Goal: Information Seeking & Learning: Learn about a topic

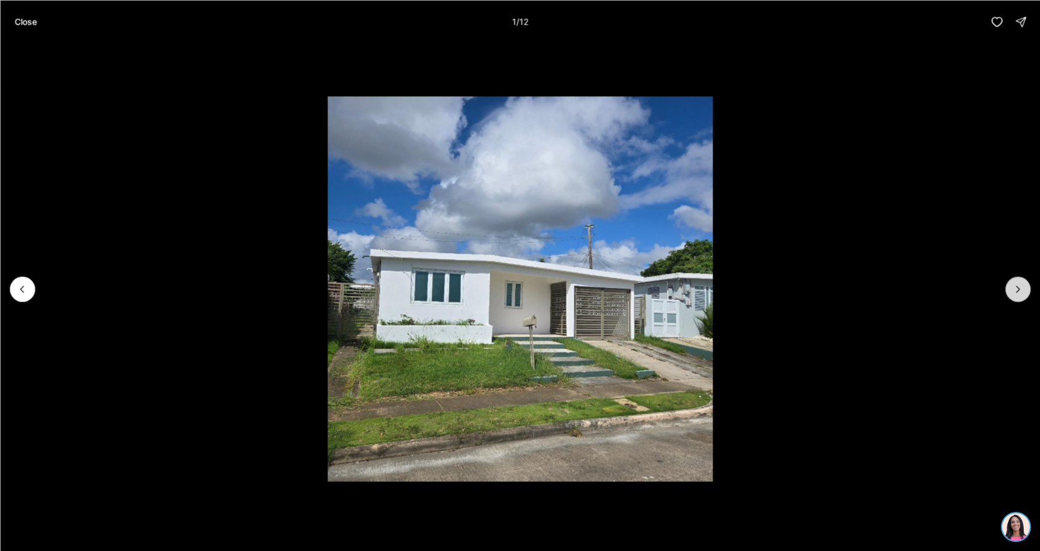
click at [1028, 296] on button "Next slide" at bounding box center [1018, 289] width 25 height 25
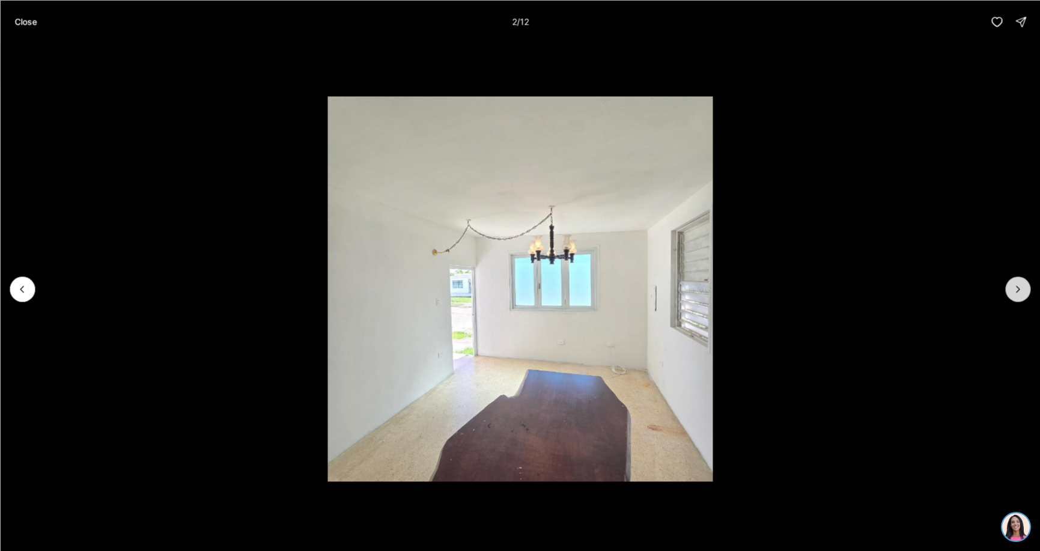
click at [1016, 291] on icon "Next slide" at bounding box center [1018, 289] width 12 height 12
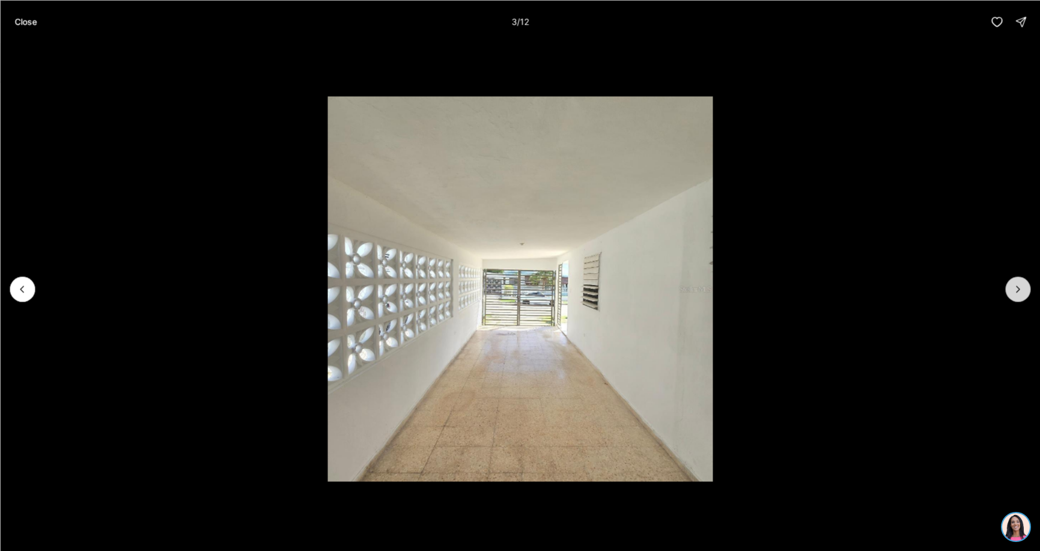
click at [1016, 291] on icon "Next slide" at bounding box center [1018, 289] width 12 height 12
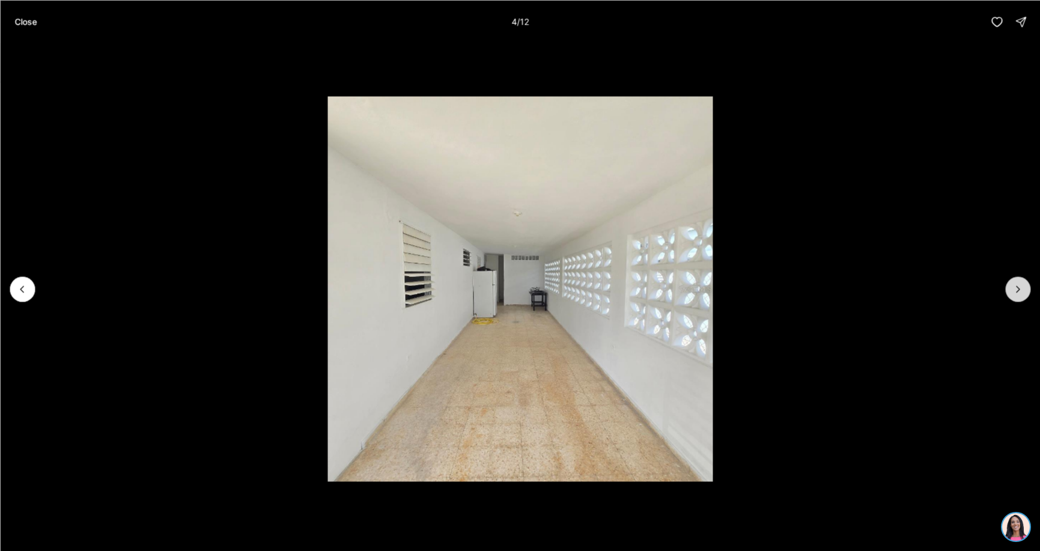
click at [1016, 291] on icon "Next slide" at bounding box center [1018, 289] width 12 height 12
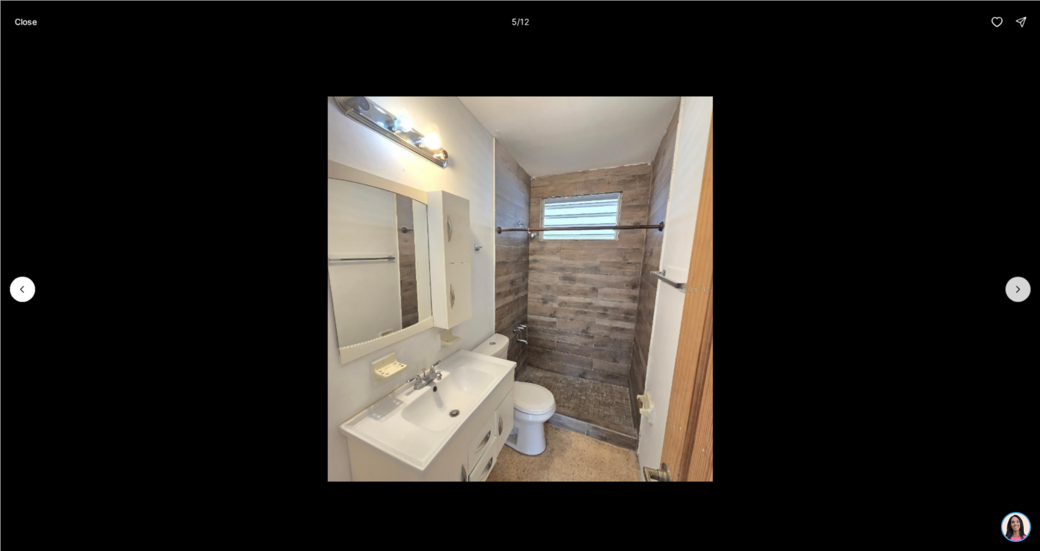
click at [1016, 291] on icon "Next slide" at bounding box center [1018, 289] width 12 height 12
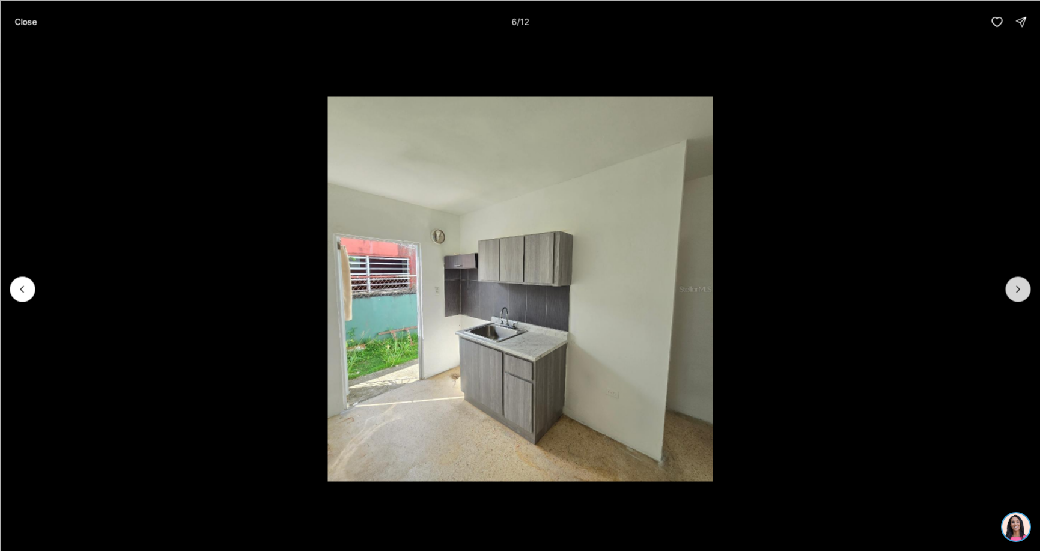
click at [1016, 291] on icon "Next slide" at bounding box center [1018, 289] width 12 height 12
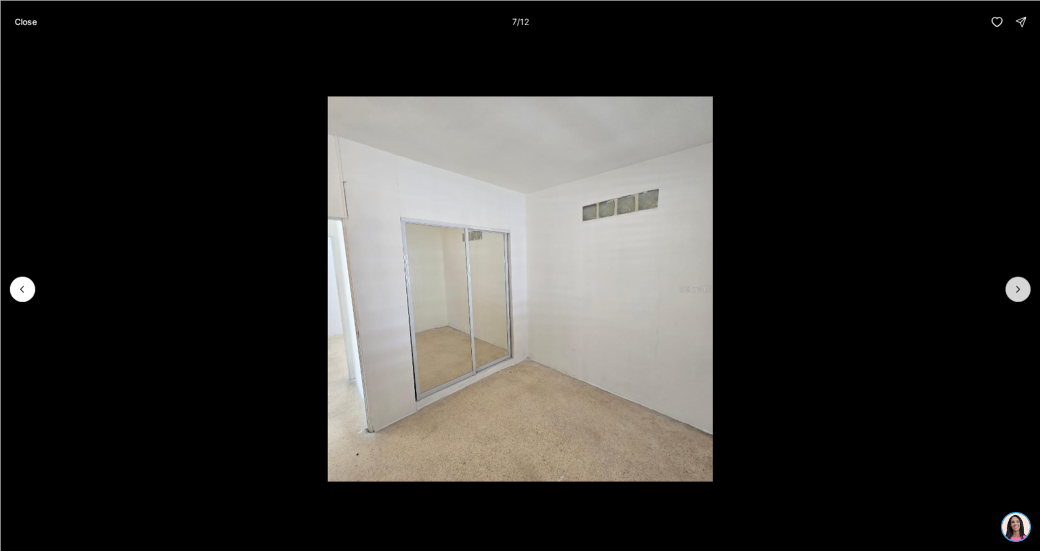
click at [1016, 291] on icon "Next slide" at bounding box center [1018, 289] width 12 height 12
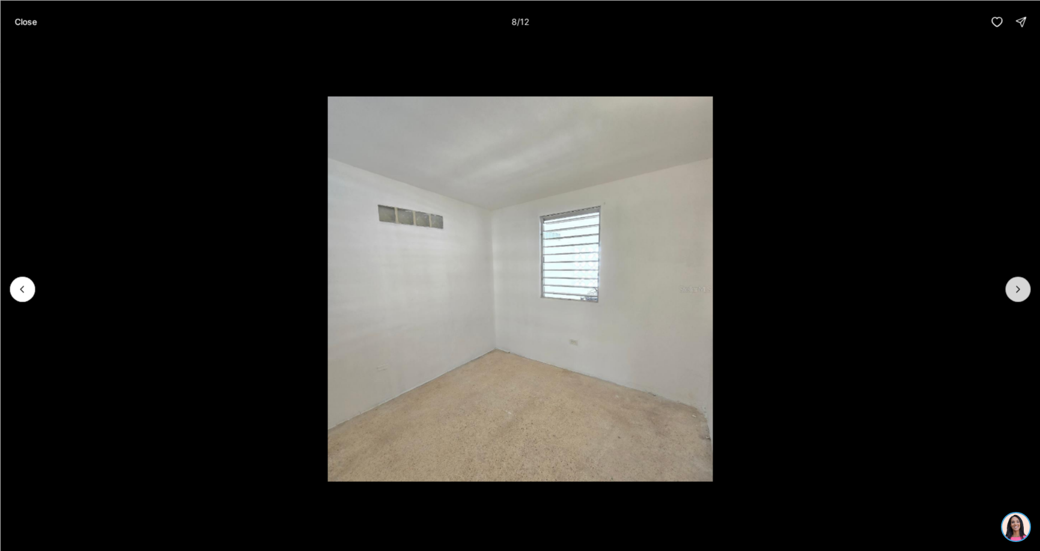
click at [1016, 291] on icon "Next slide" at bounding box center [1018, 289] width 12 height 12
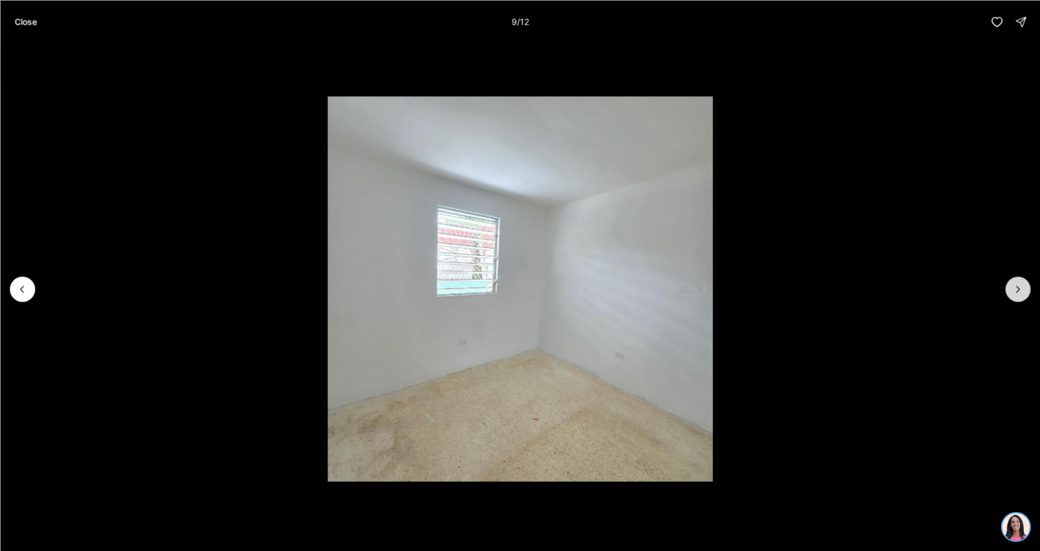
click at [1016, 291] on icon "Next slide" at bounding box center [1018, 289] width 12 height 12
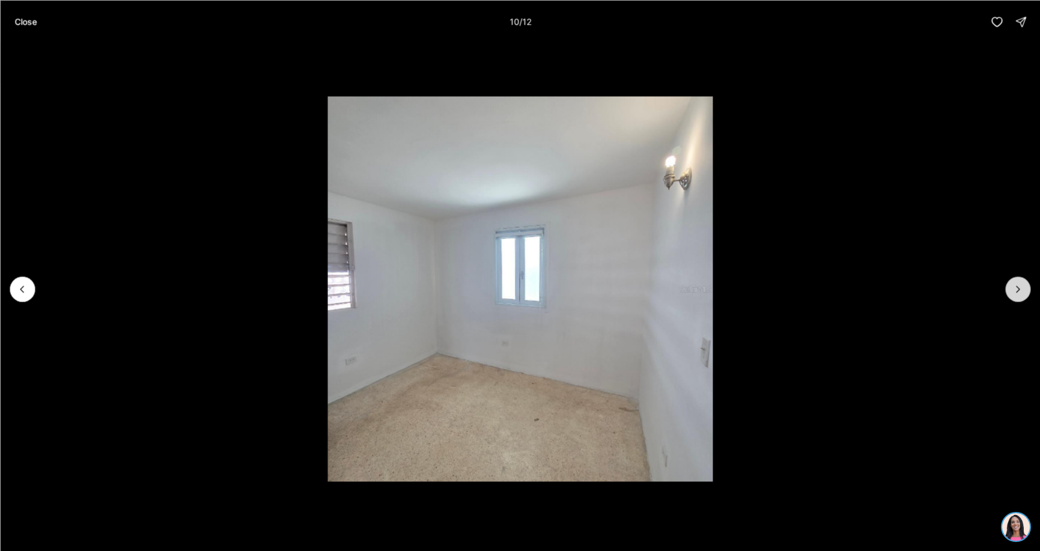
click at [1016, 291] on icon "Next slide" at bounding box center [1018, 289] width 12 height 12
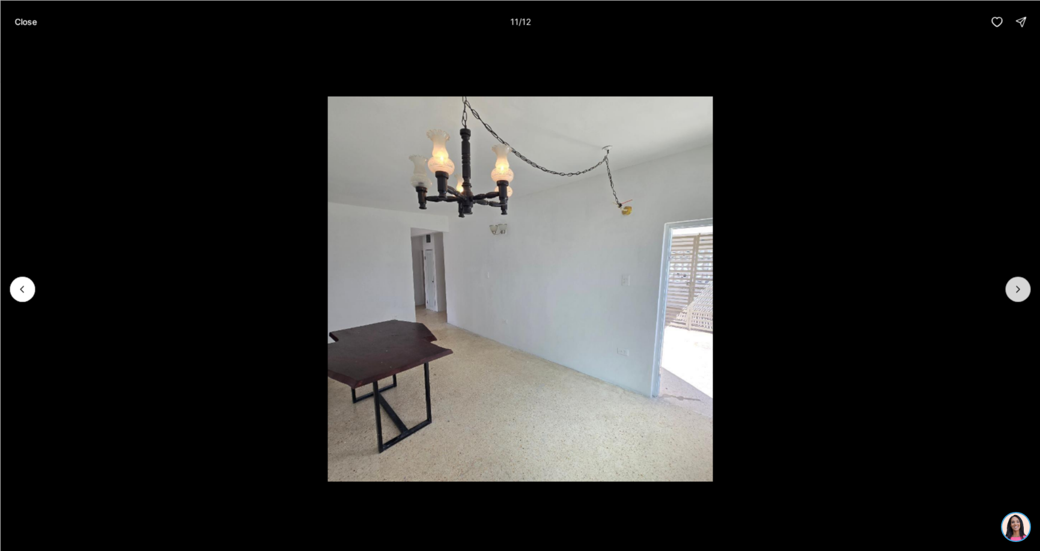
click at [1016, 291] on icon "Next slide" at bounding box center [1018, 289] width 12 height 12
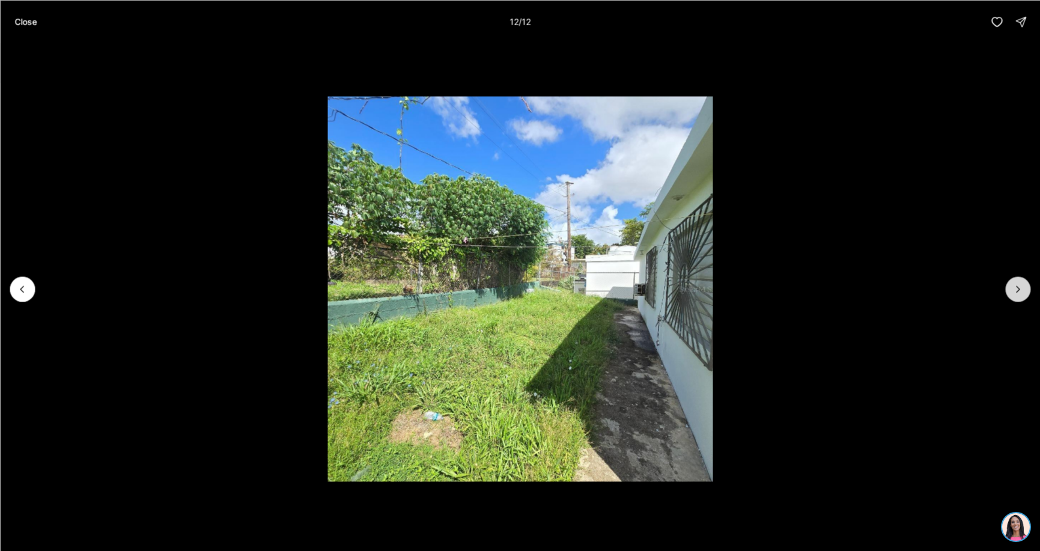
click at [1016, 291] on div at bounding box center [1018, 289] width 25 height 25
click at [28, 20] on p "Close" at bounding box center [25, 22] width 22 height 10
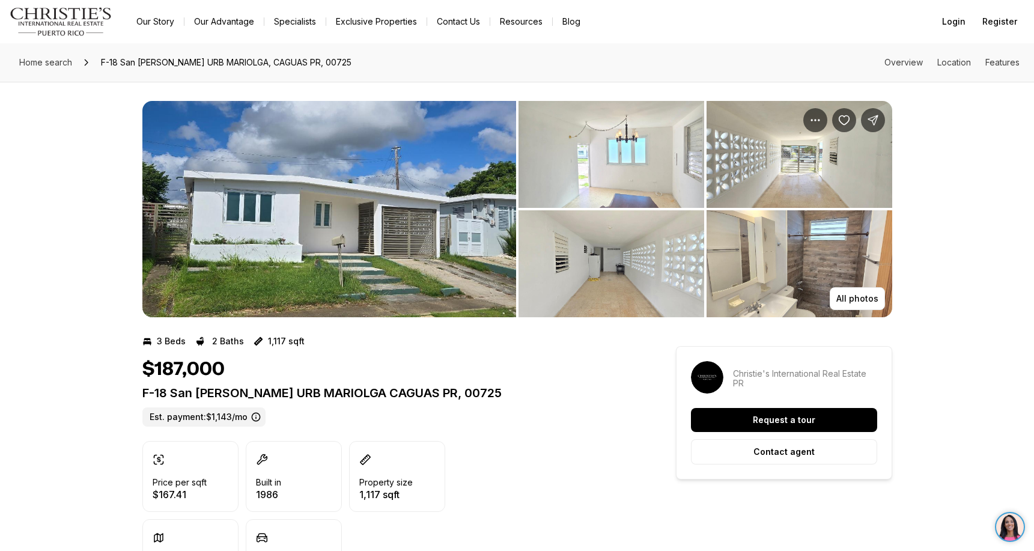
click at [634, 139] on img "View image gallery" at bounding box center [612, 154] width 186 height 107
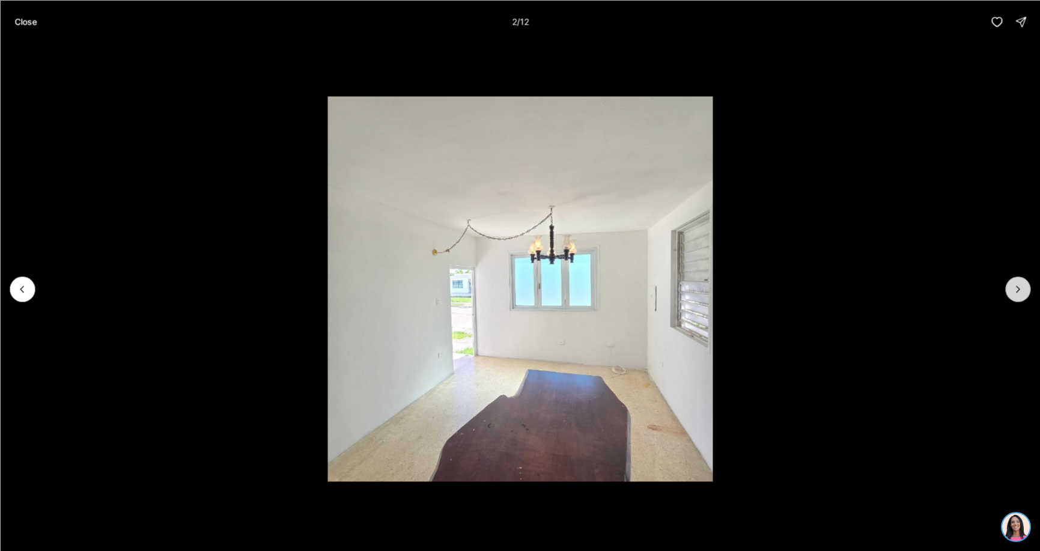
click at [1020, 292] on icon "Next slide" at bounding box center [1018, 289] width 12 height 12
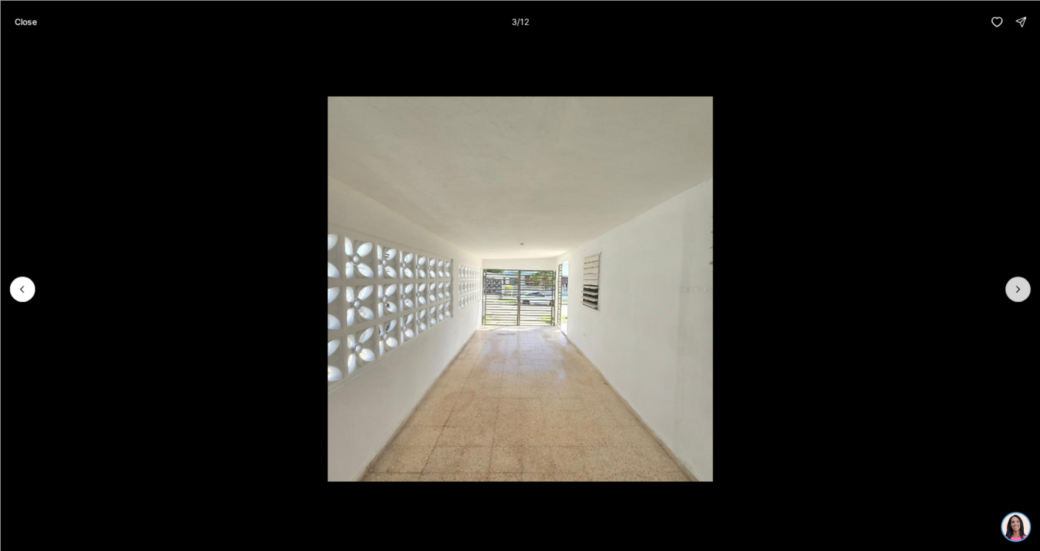
click at [1020, 292] on icon "Next slide" at bounding box center [1018, 289] width 12 height 12
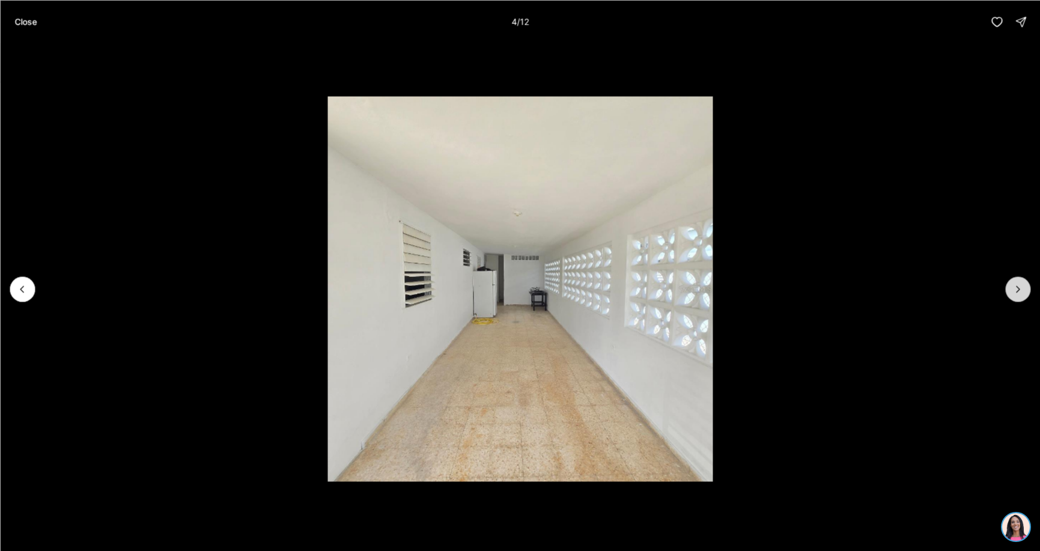
click at [1020, 292] on icon "Next slide" at bounding box center [1018, 289] width 12 height 12
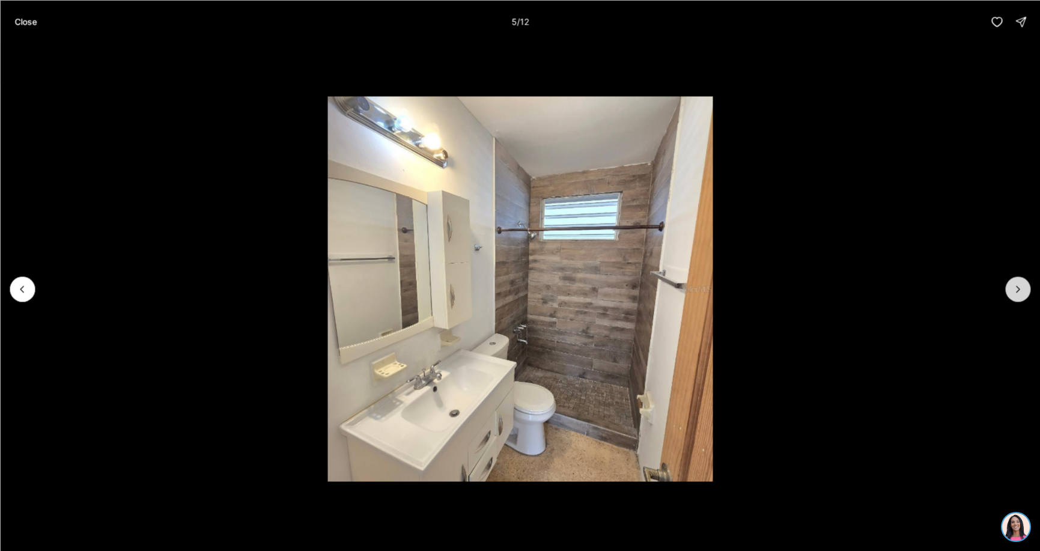
click at [1020, 292] on icon "Next slide" at bounding box center [1018, 289] width 12 height 12
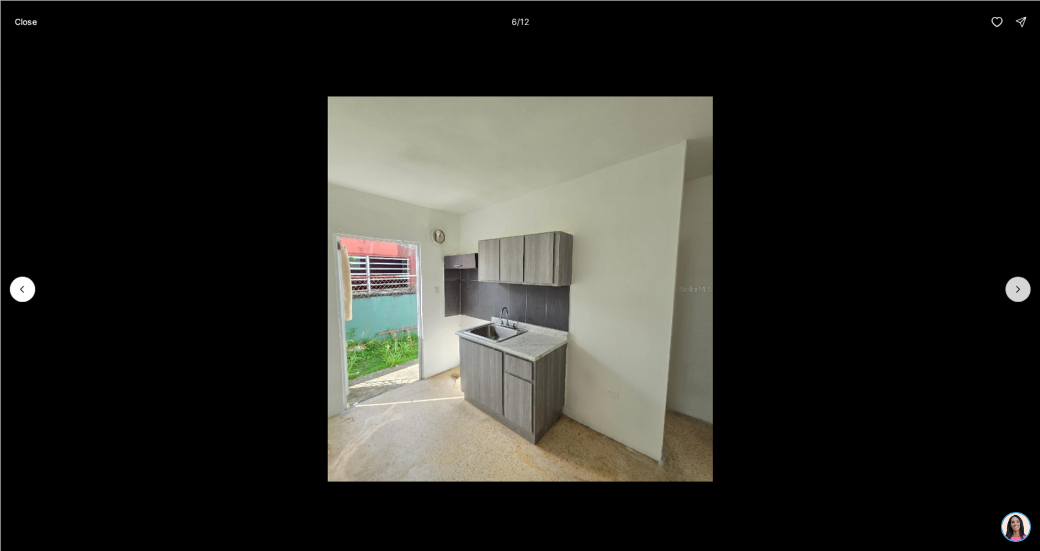
click at [1020, 292] on icon "Next slide" at bounding box center [1018, 289] width 12 height 12
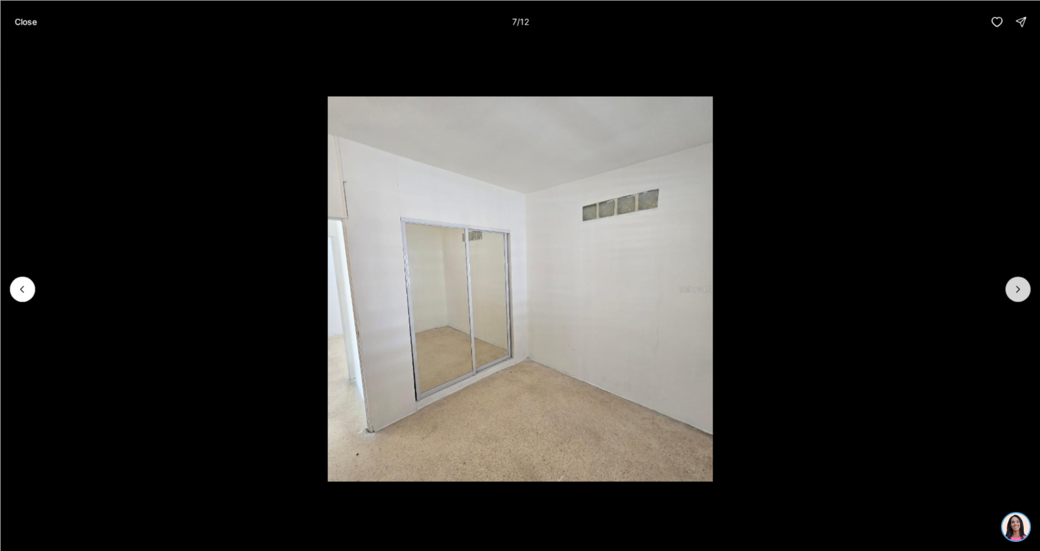
click at [1020, 292] on icon "Next slide" at bounding box center [1018, 289] width 12 height 12
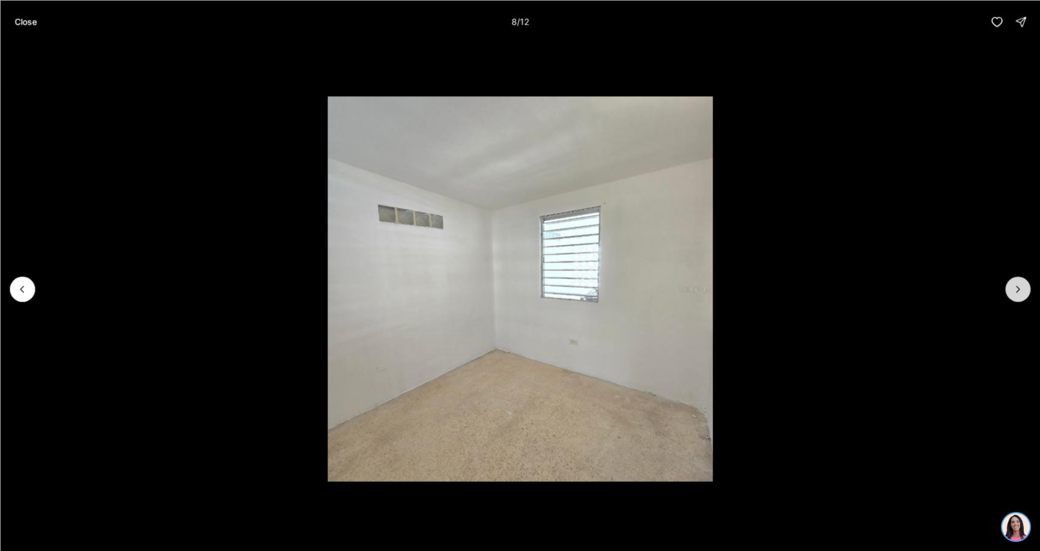
click at [1020, 292] on icon "Next slide" at bounding box center [1018, 289] width 12 height 12
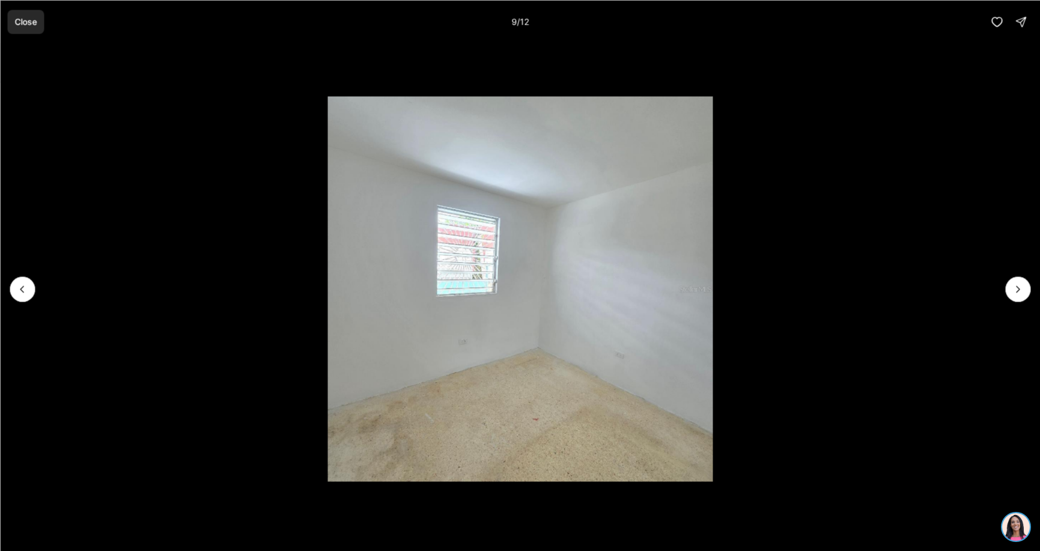
click at [23, 17] on p "Close" at bounding box center [25, 22] width 22 height 10
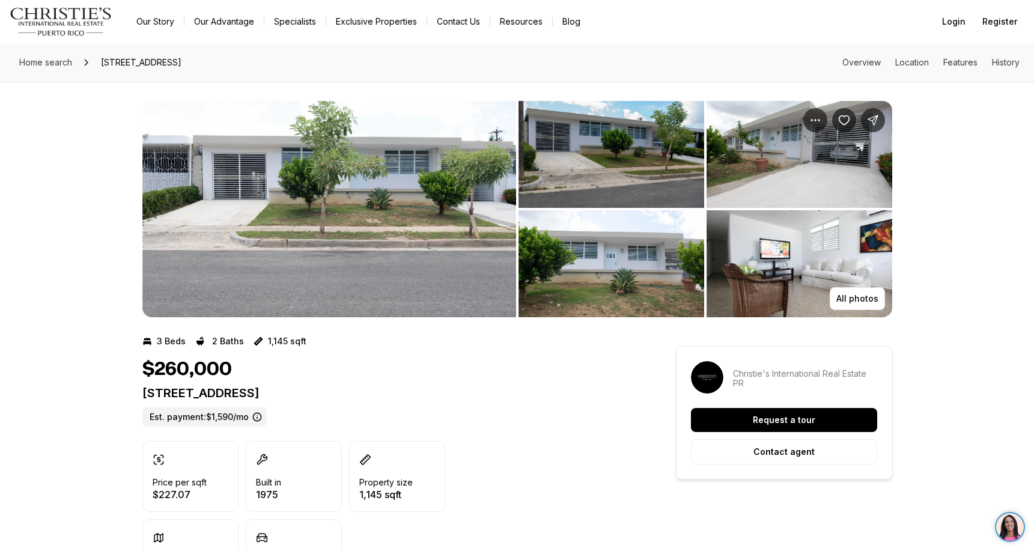
click at [828, 154] on img "View image gallery" at bounding box center [800, 154] width 186 height 107
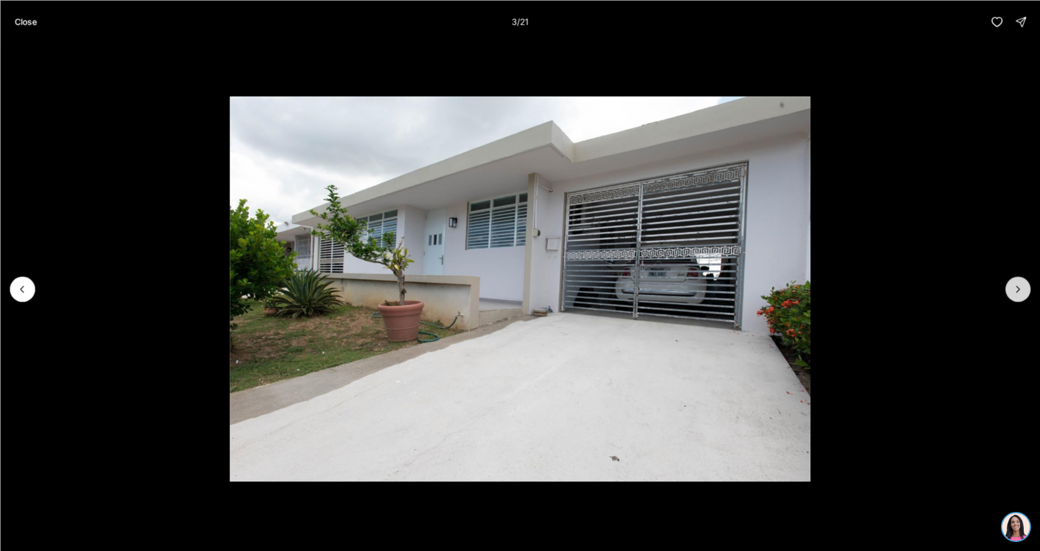
click at [1017, 292] on icon "Next slide" at bounding box center [1018, 289] width 12 height 12
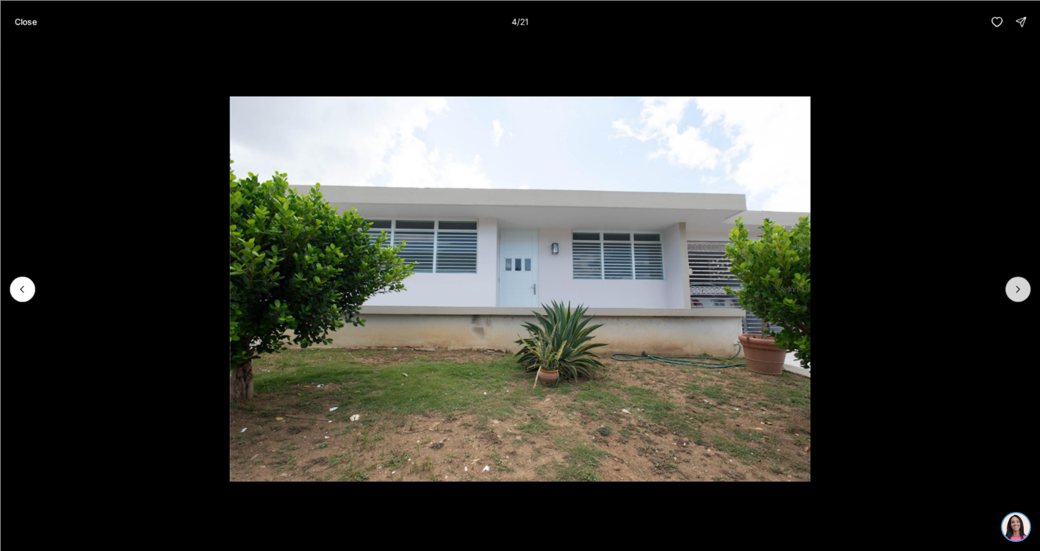
click at [1017, 292] on icon "Next slide" at bounding box center [1018, 289] width 12 height 12
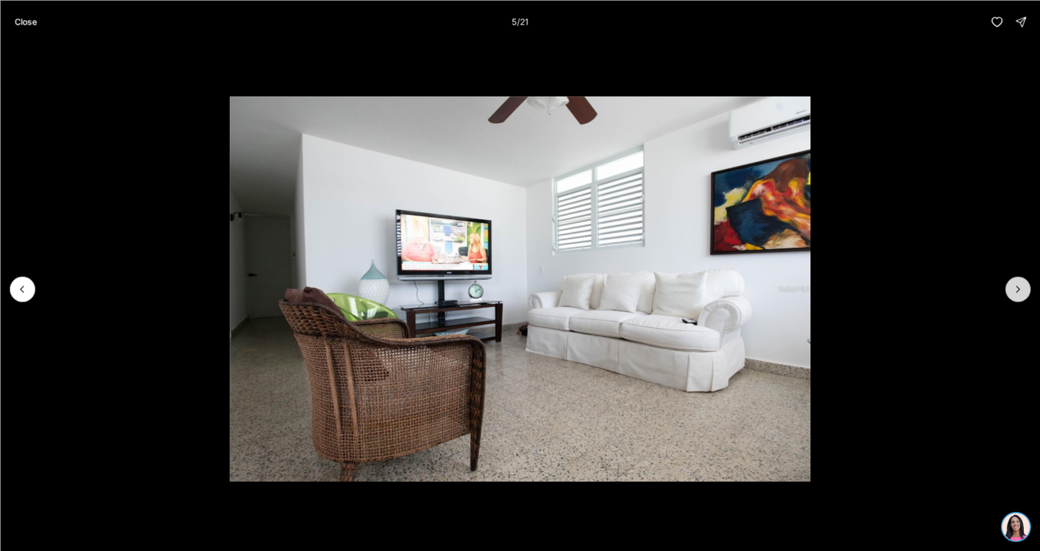
click at [1017, 292] on icon "Next slide" at bounding box center [1018, 289] width 12 height 12
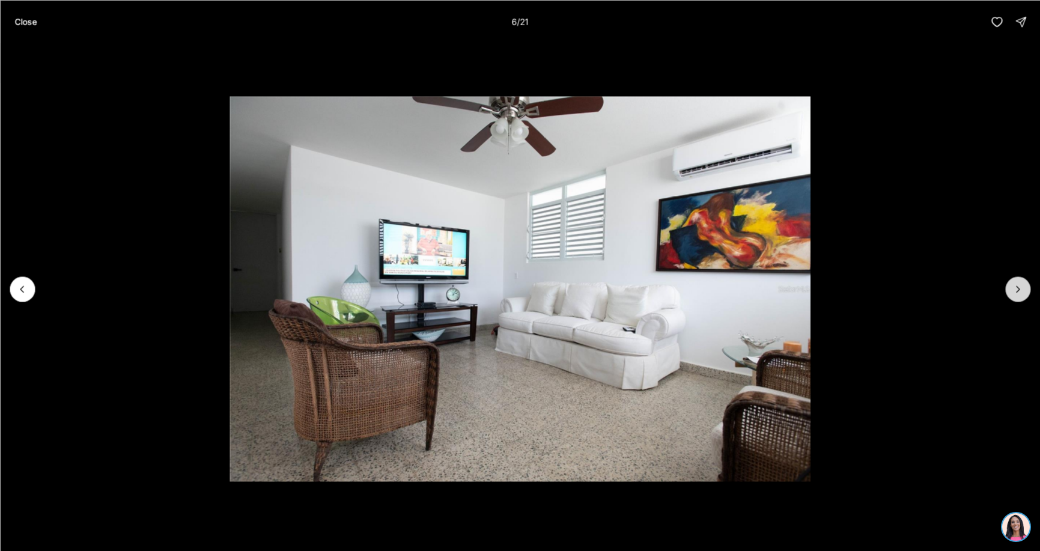
click at [1017, 292] on icon "Next slide" at bounding box center [1018, 289] width 12 height 12
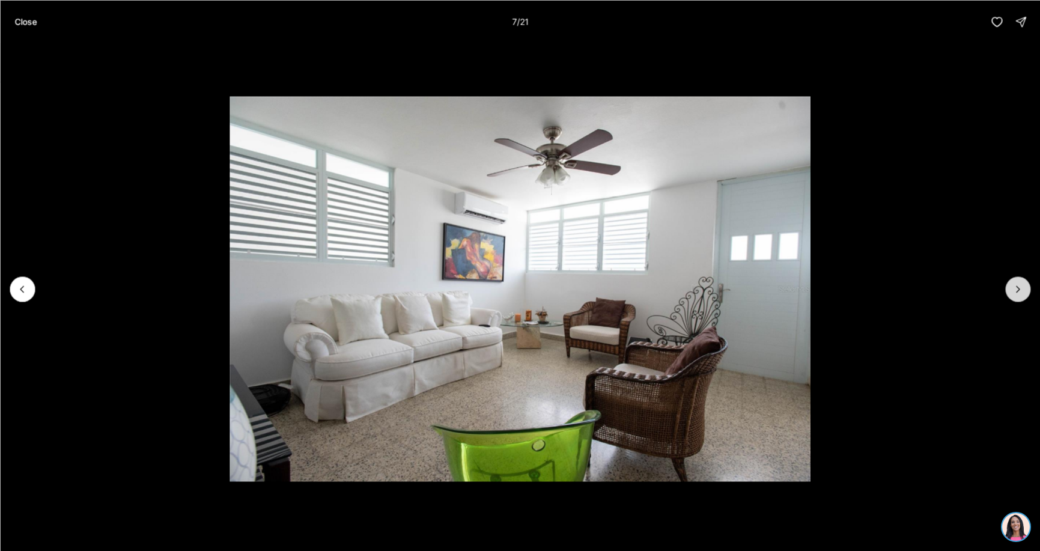
click at [1017, 292] on icon "Next slide" at bounding box center [1018, 289] width 12 height 12
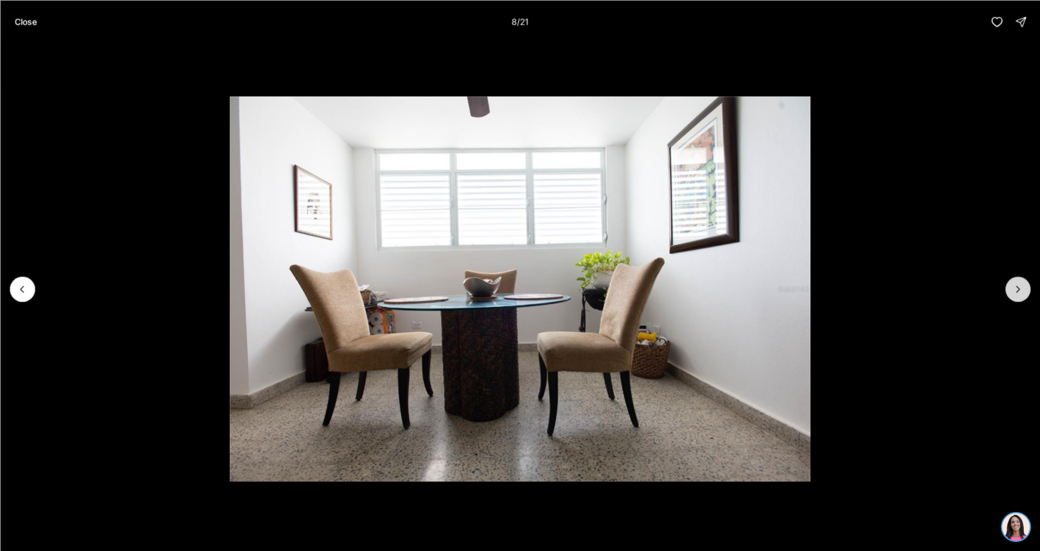
click at [1017, 292] on icon "Next slide" at bounding box center [1018, 289] width 12 height 12
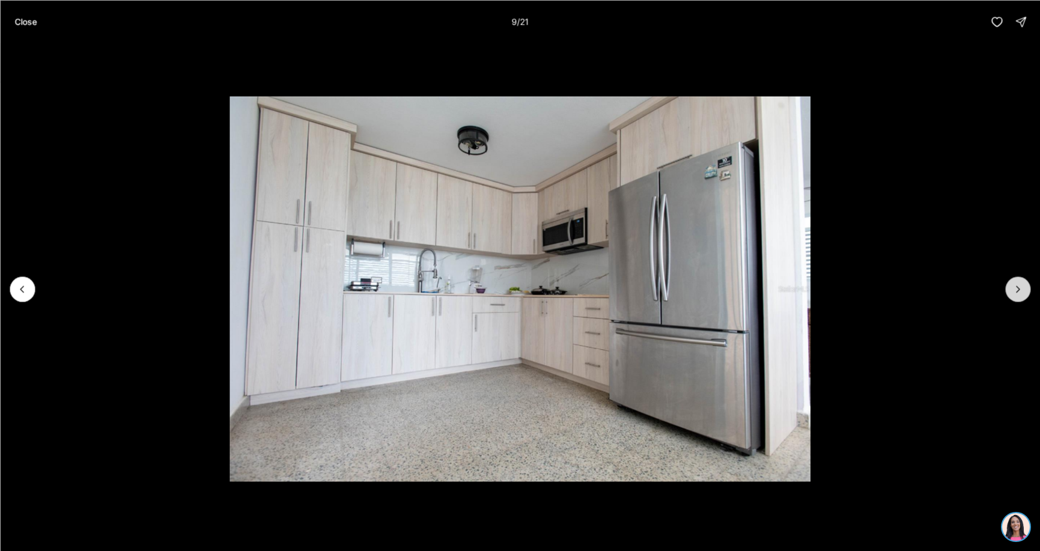
click at [1017, 292] on icon "Next slide" at bounding box center [1018, 289] width 12 height 12
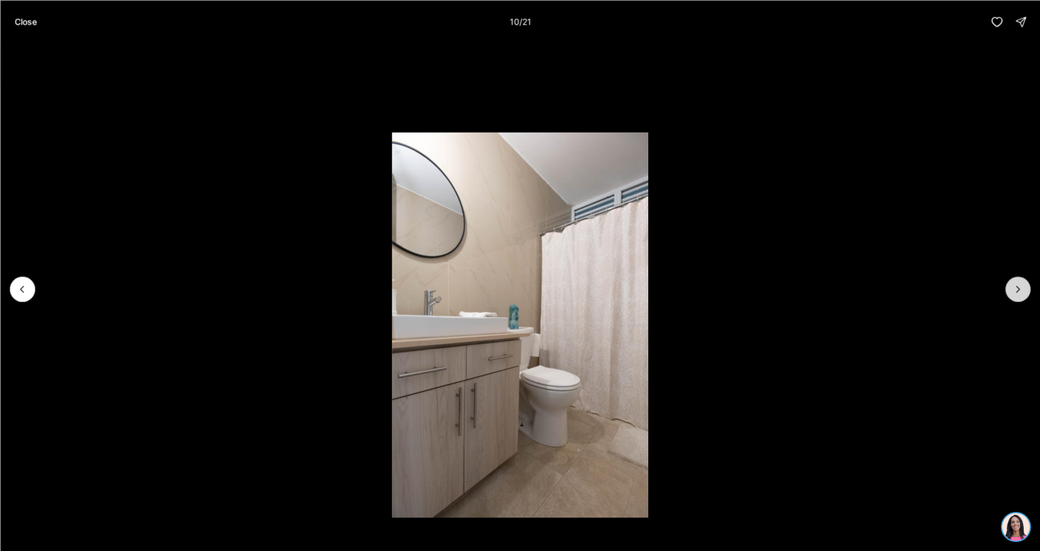
click at [1017, 292] on icon "Next slide" at bounding box center [1018, 289] width 12 height 12
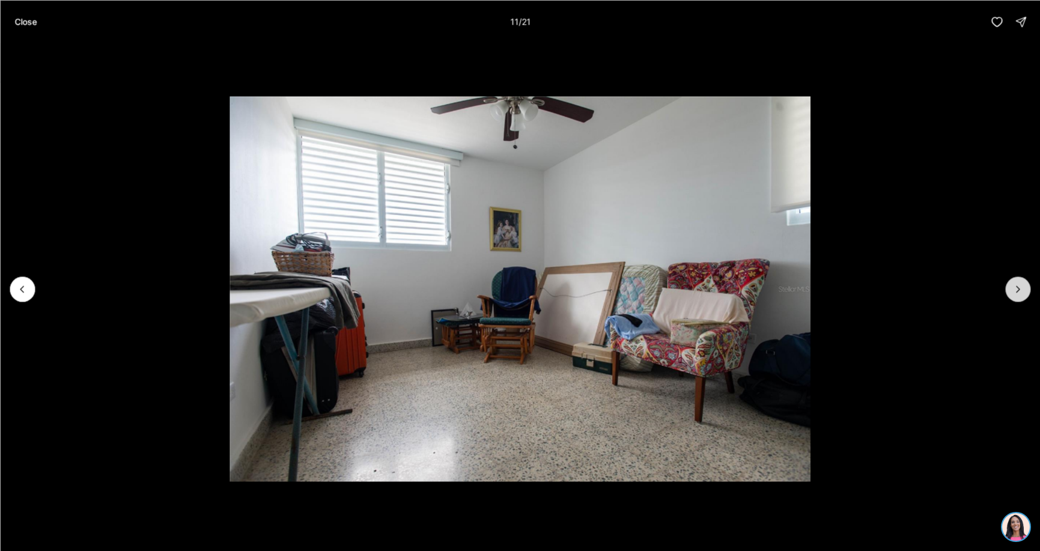
click at [1017, 292] on icon "Next slide" at bounding box center [1018, 289] width 12 height 12
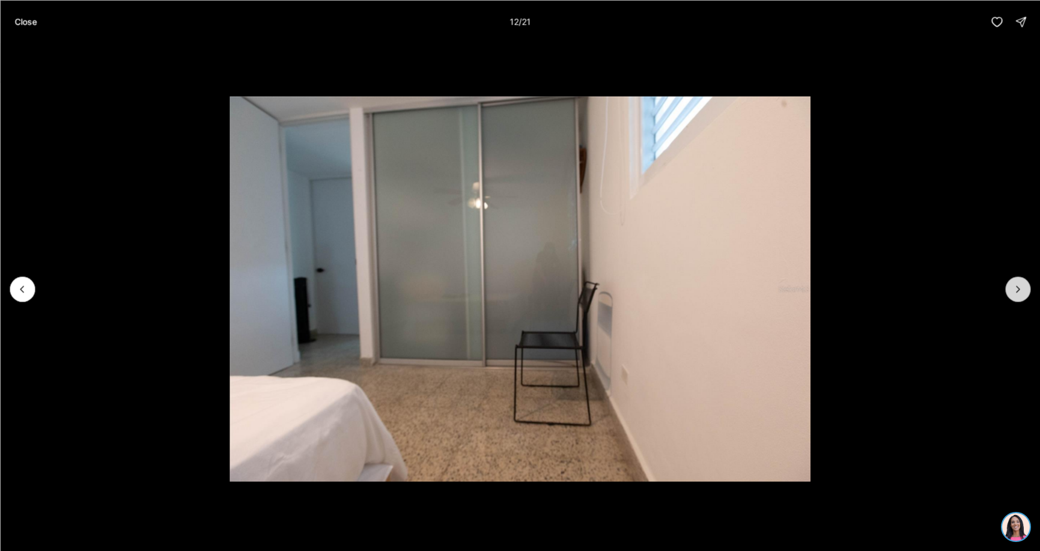
click at [1017, 292] on icon "Next slide" at bounding box center [1018, 289] width 12 height 12
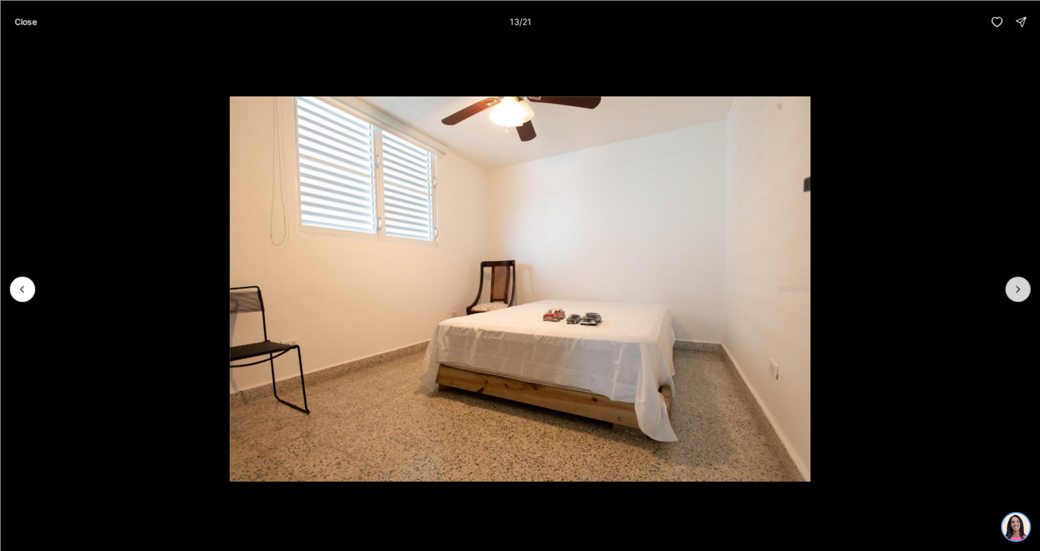
click at [1017, 292] on icon "Next slide" at bounding box center [1018, 289] width 12 height 12
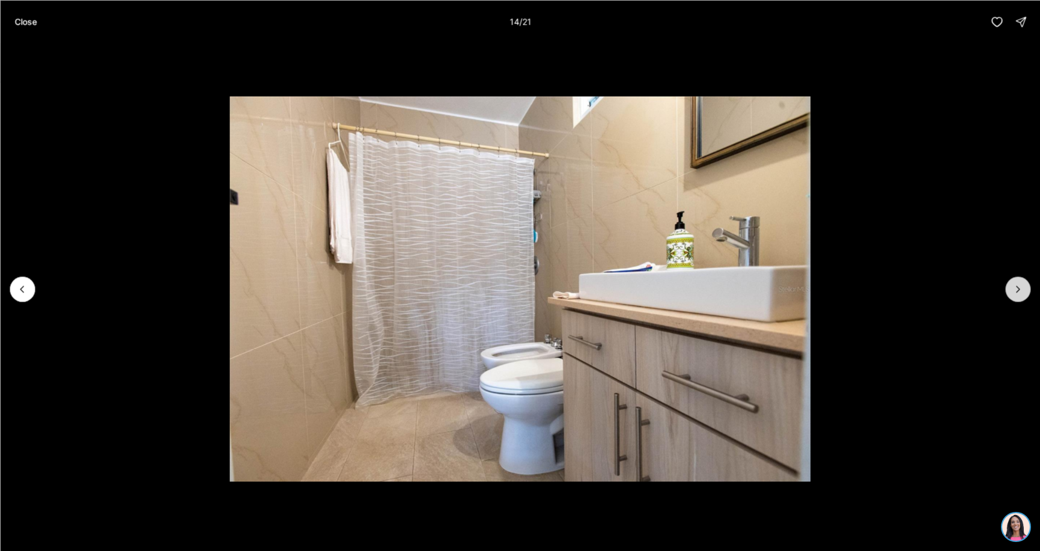
click at [1017, 292] on icon "Next slide" at bounding box center [1018, 289] width 12 height 12
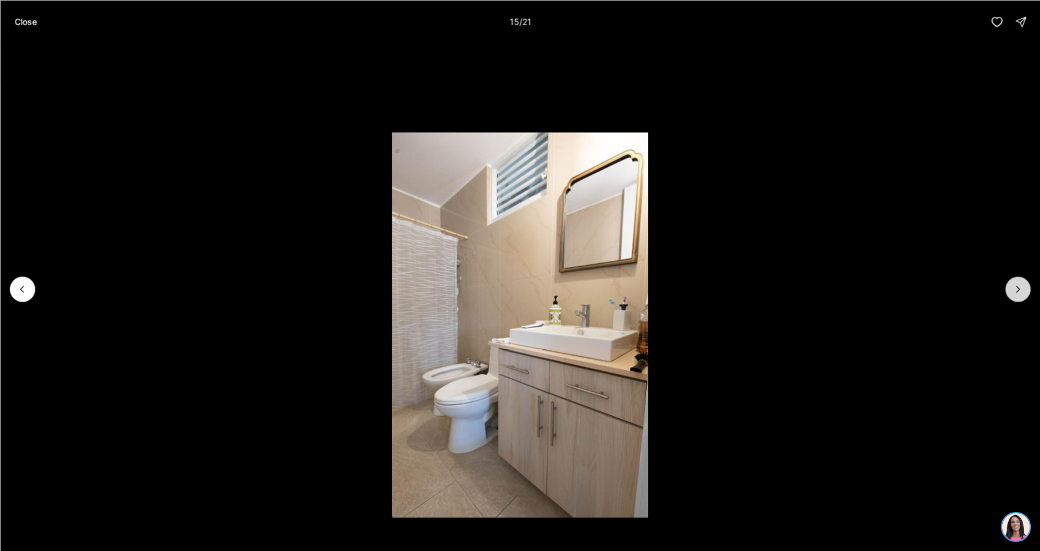
click at [1017, 292] on icon "Next slide" at bounding box center [1018, 289] width 12 height 12
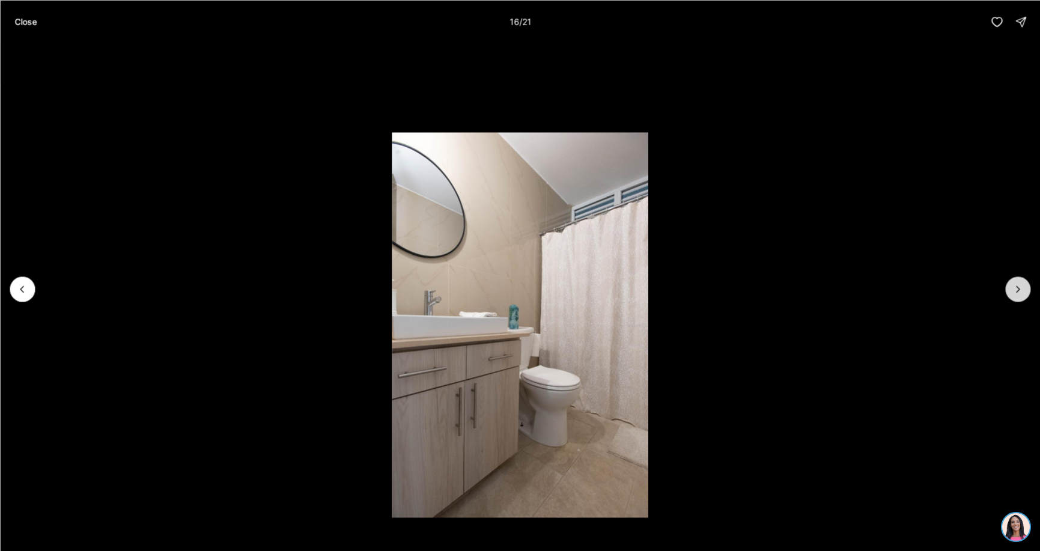
click at [1017, 292] on icon "Next slide" at bounding box center [1018, 289] width 12 height 12
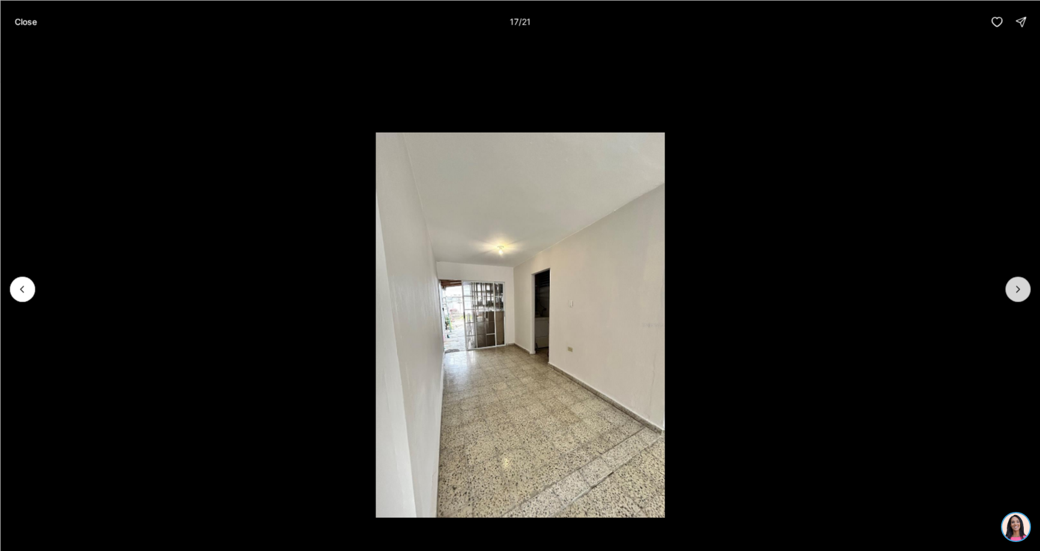
click at [1017, 292] on icon "Next slide" at bounding box center [1018, 289] width 12 height 12
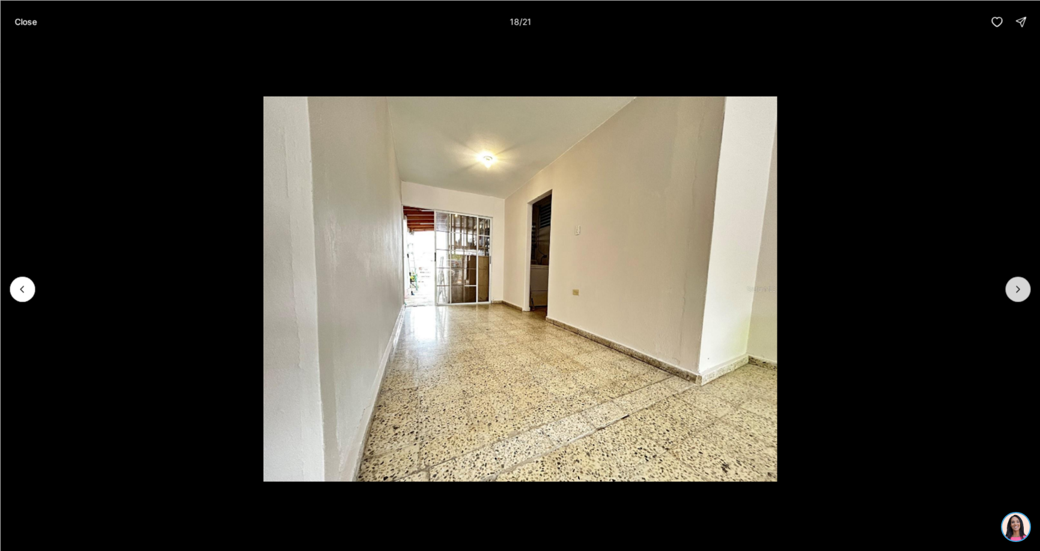
click at [1017, 292] on icon "Next slide" at bounding box center [1018, 289] width 12 height 12
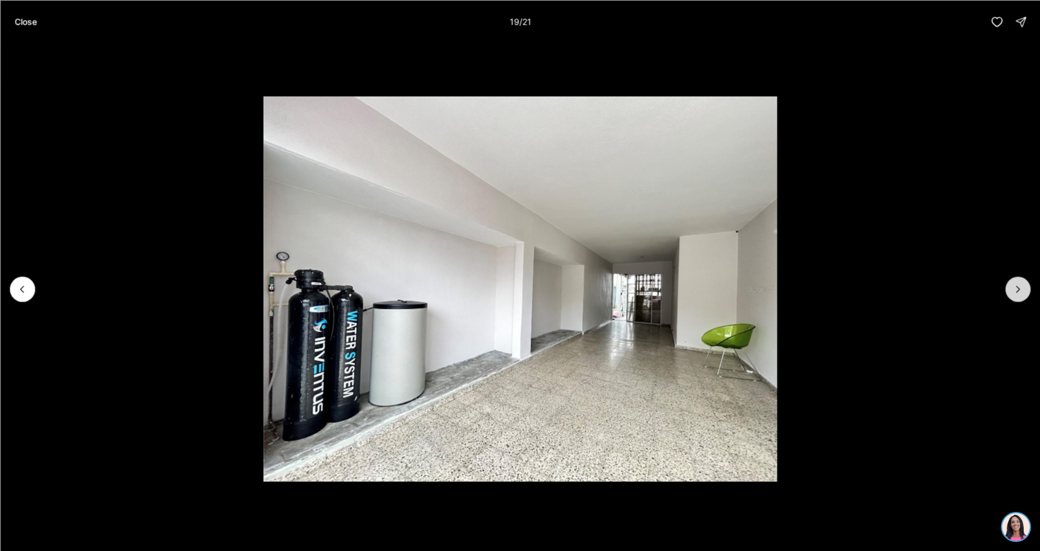
click at [1017, 292] on icon "Next slide" at bounding box center [1018, 289] width 12 height 12
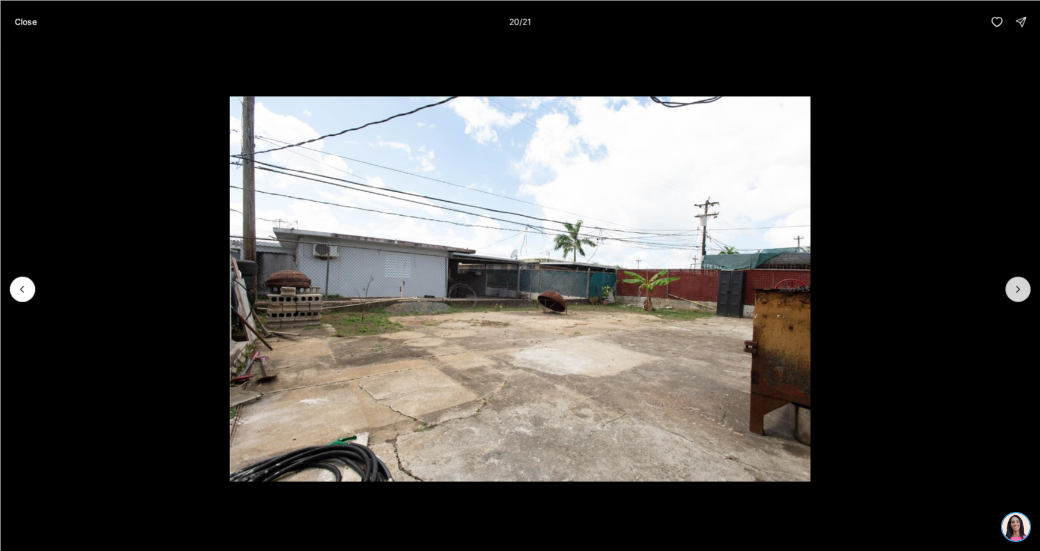
click at [1017, 292] on icon "Next slide" at bounding box center [1018, 289] width 12 height 12
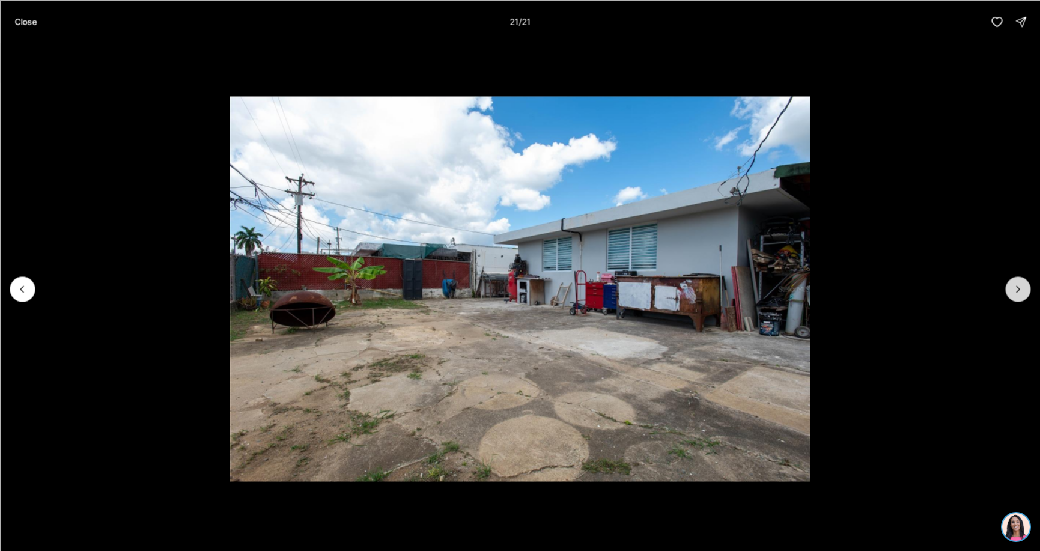
click at [1017, 292] on div at bounding box center [1018, 289] width 25 height 25
click at [999, 17] on icon "button" at bounding box center [997, 22] width 12 height 12
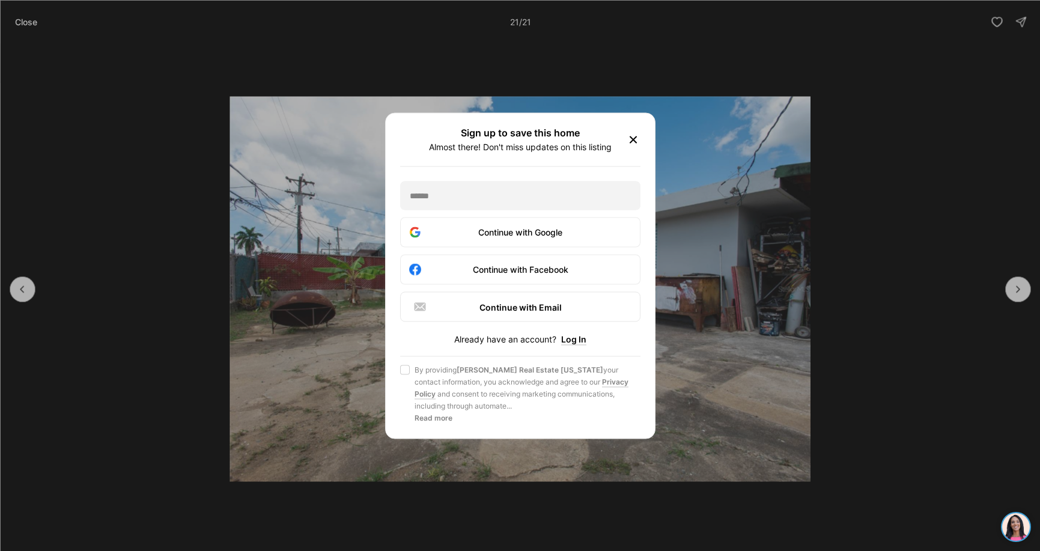
click at [630, 137] on icon "button" at bounding box center [633, 139] width 14 height 14
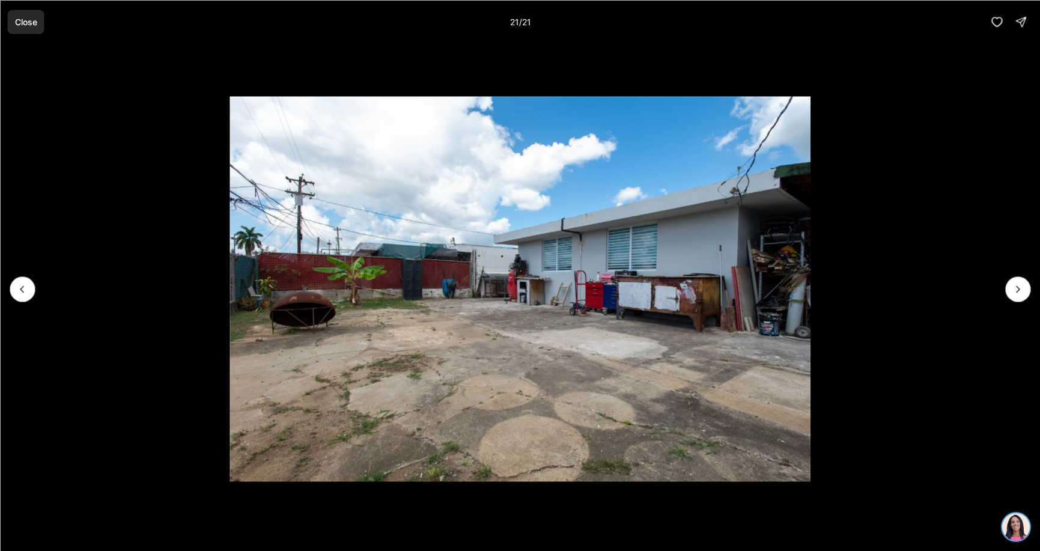
click at [20, 19] on p "Close" at bounding box center [25, 22] width 22 height 10
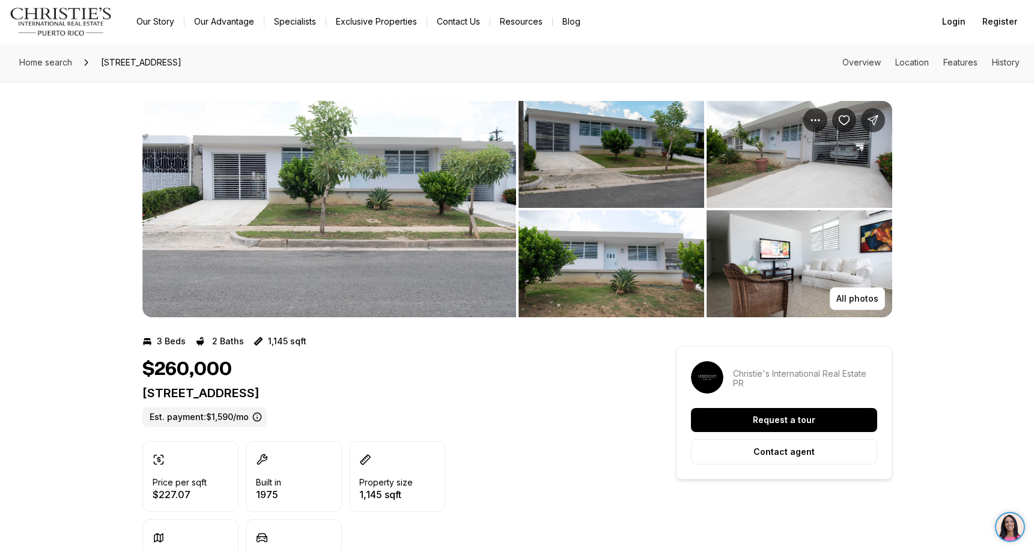
click at [634, 169] on img "View image gallery" at bounding box center [612, 154] width 186 height 107
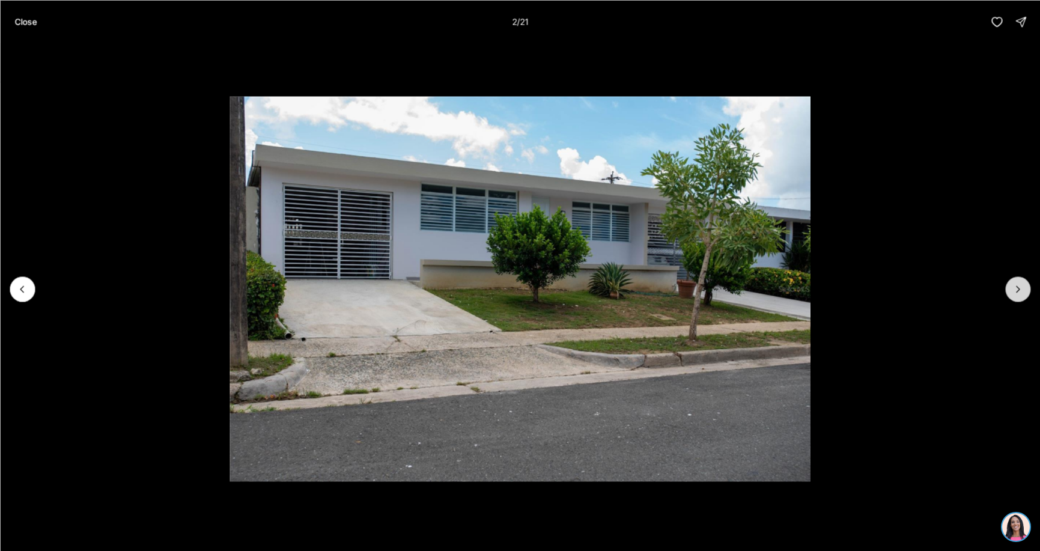
click at [1018, 289] on icon "Next slide" at bounding box center [1018, 289] width 12 height 12
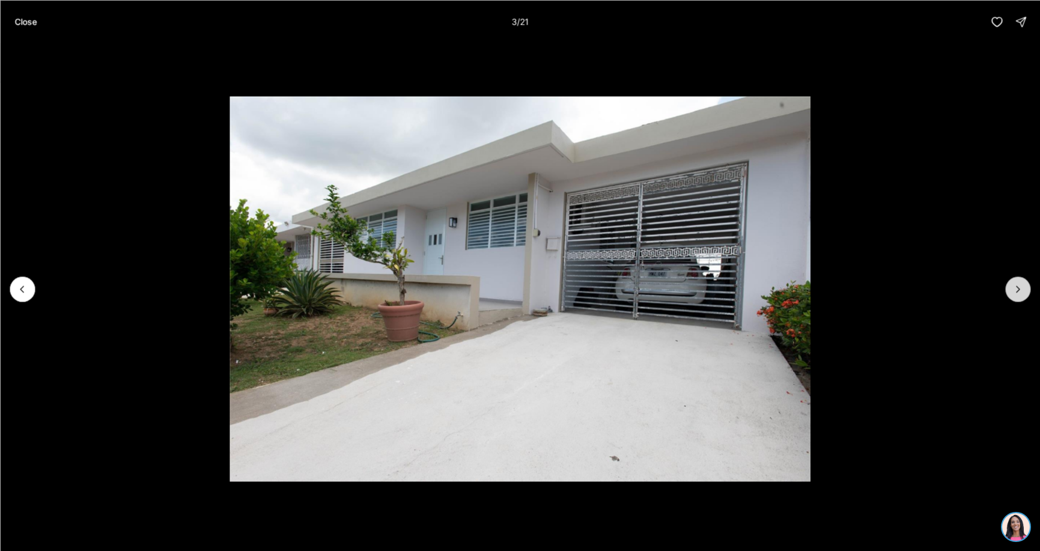
click at [1018, 289] on icon "Next slide" at bounding box center [1018, 289] width 12 height 12
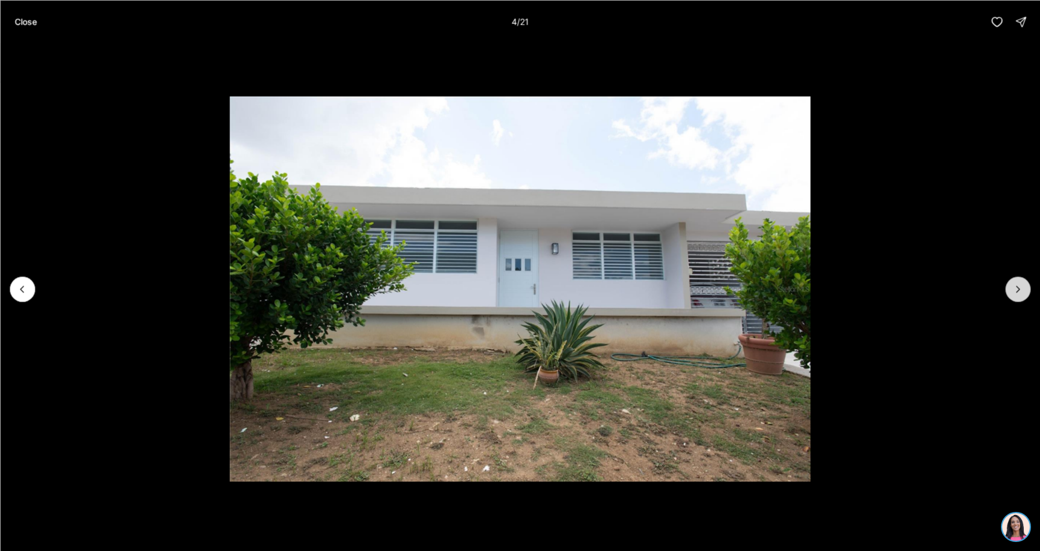
click at [1018, 289] on icon "Next slide" at bounding box center [1018, 289] width 12 height 12
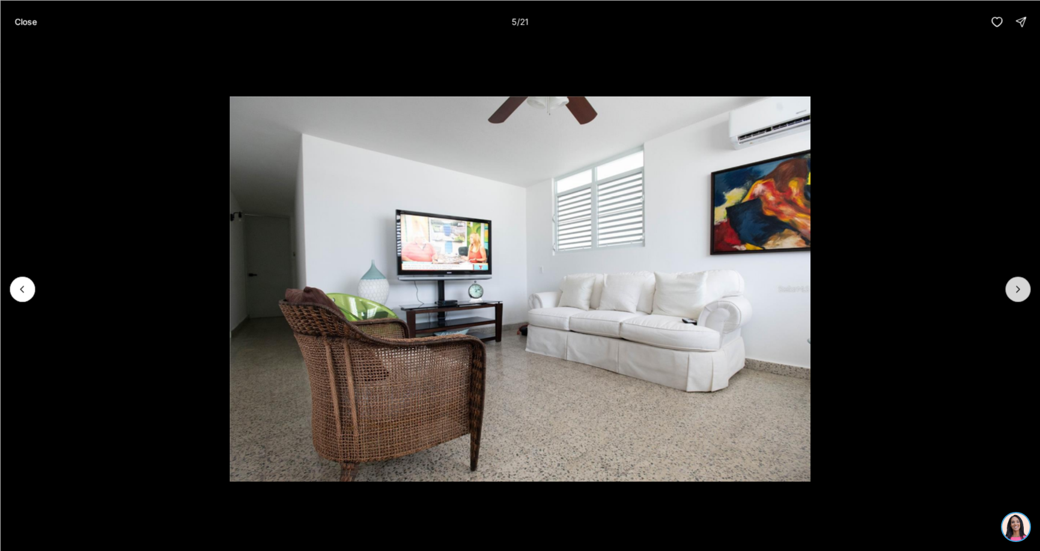
click at [1018, 289] on icon "Next slide" at bounding box center [1018, 289] width 12 height 12
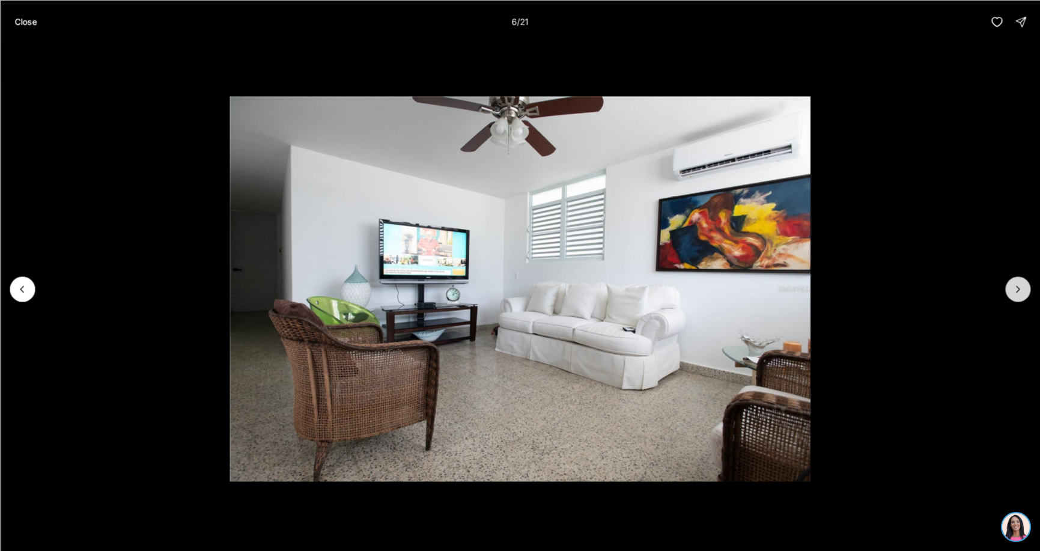
click at [1018, 289] on icon "Next slide" at bounding box center [1018, 289] width 12 height 12
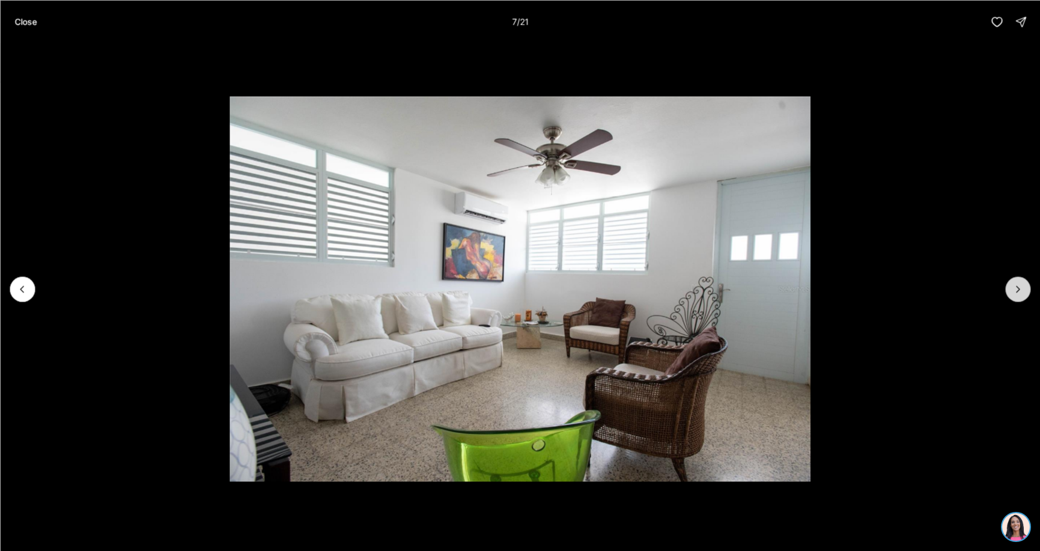
click at [1018, 289] on icon "Next slide" at bounding box center [1018, 289] width 12 height 12
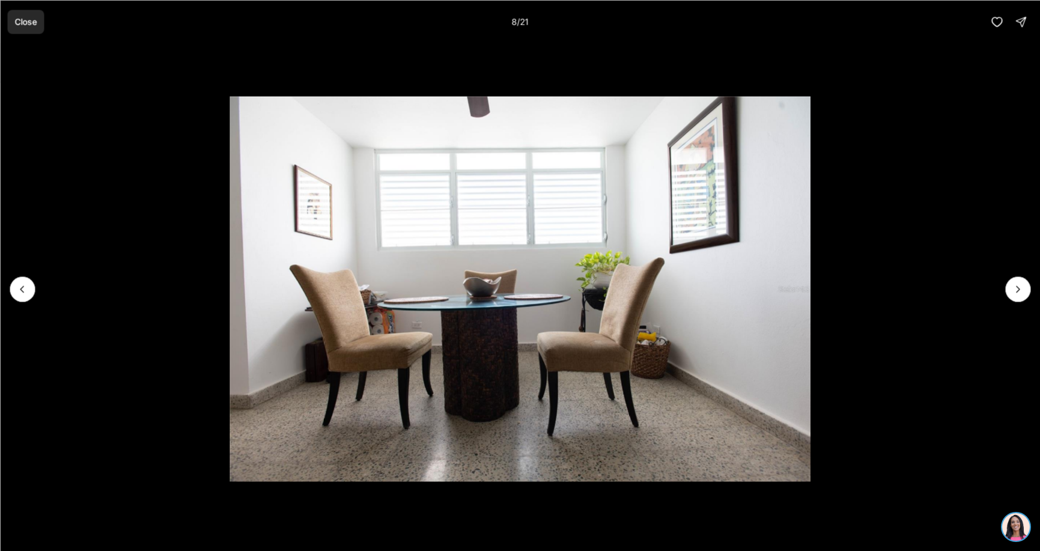
click at [25, 25] on p "Close" at bounding box center [25, 22] width 22 height 10
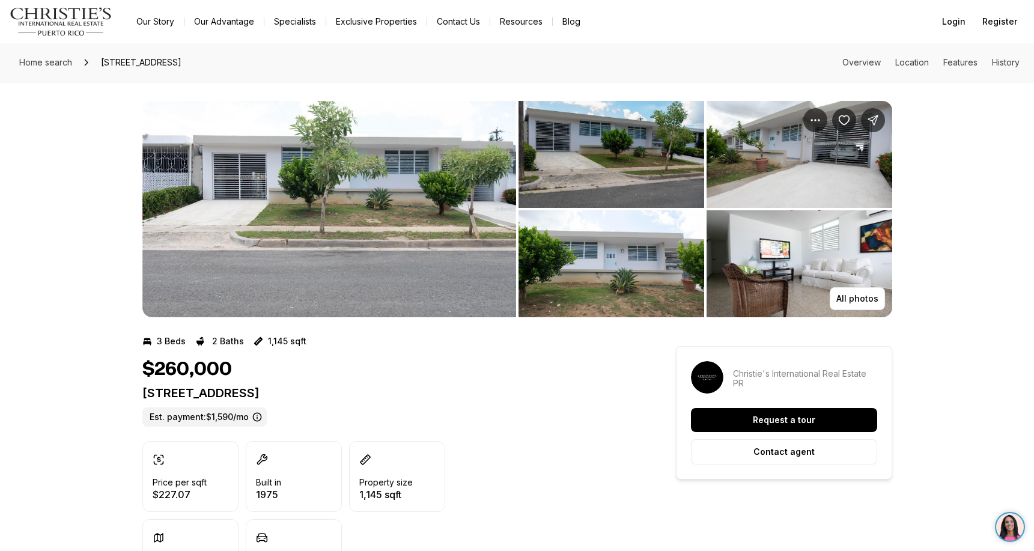
click at [377, 168] on img "View image gallery" at bounding box center [329, 209] width 374 height 216
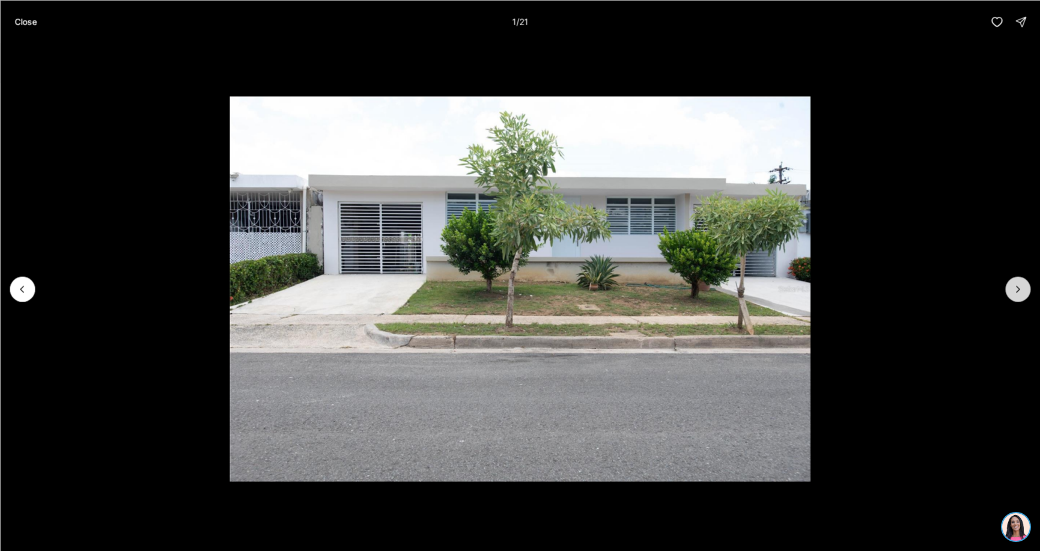
click at [1018, 286] on icon "Next slide" at bounding box center [1018, 289] width 12 height 12
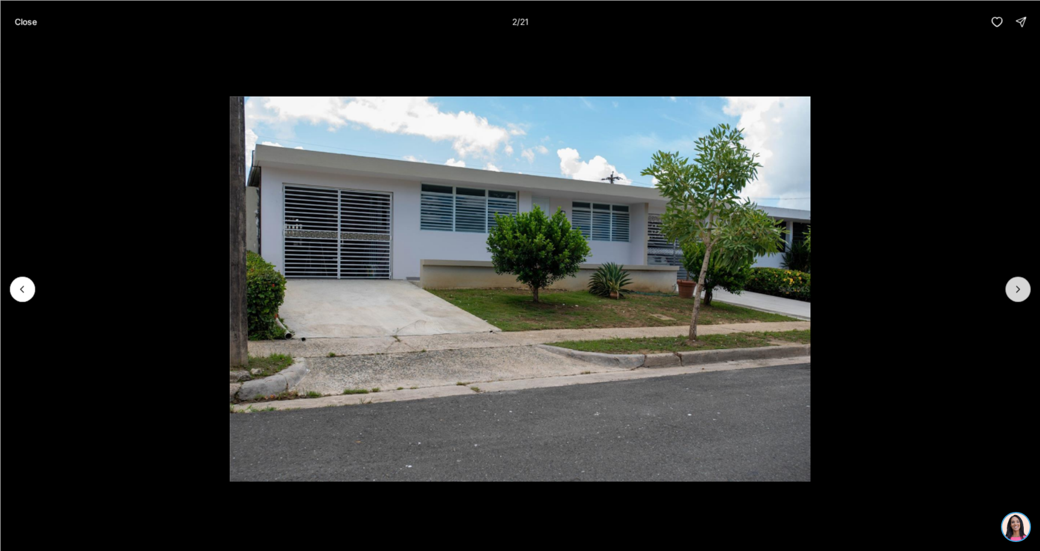
click at [1018, 287] on icon "Next slide" at bounding box center [1018, 289] width 3 height 6
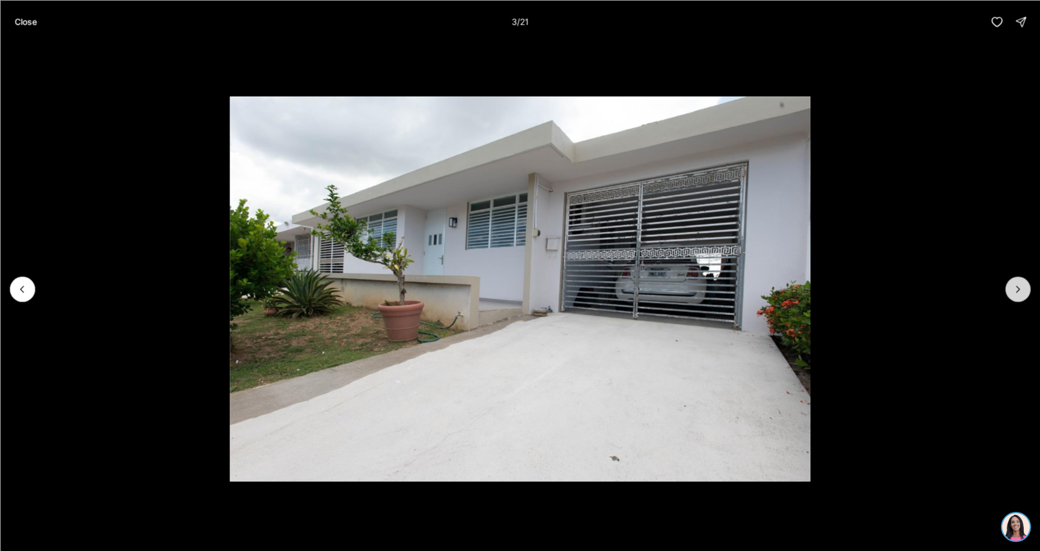
click at [1018, 287] on icon "Next slide" at bounding box center [1018, 289] width 3 height 6
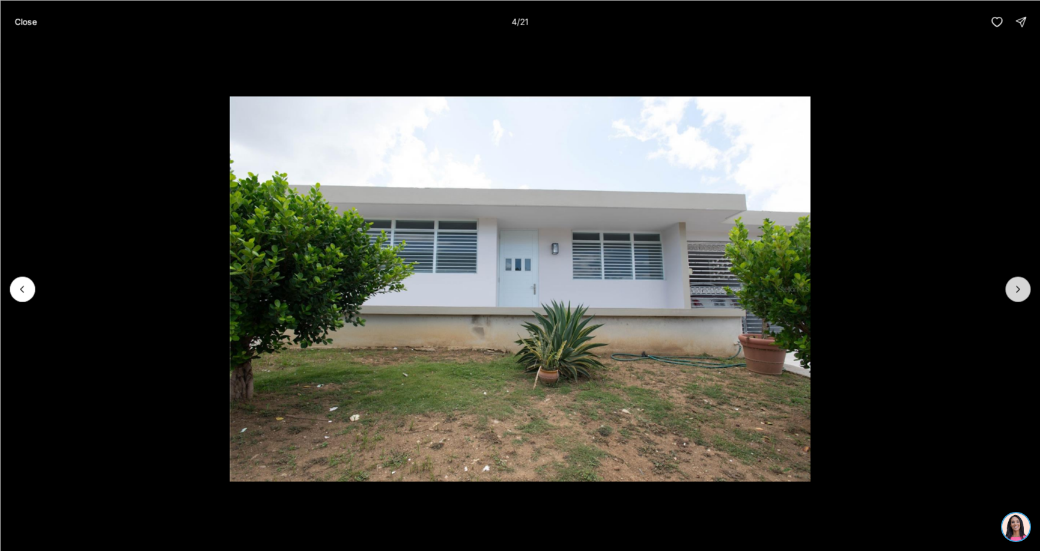
click at [1018, 287] on icon "Next slide" at bounding box center [1018, 289] width 3 height 6
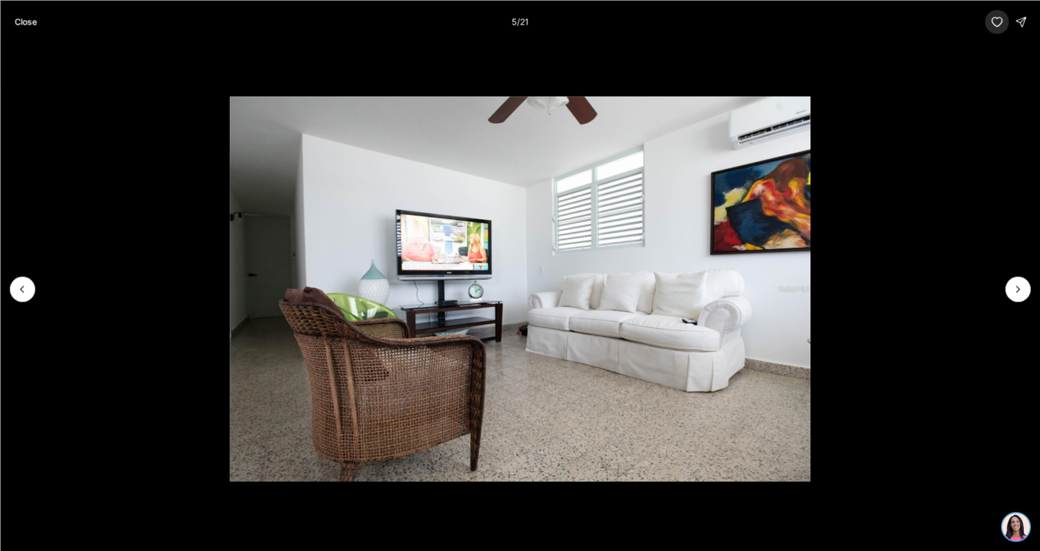
click at [997, 20] on icon "button" at bounding box center [997, 22] width 12 height 12
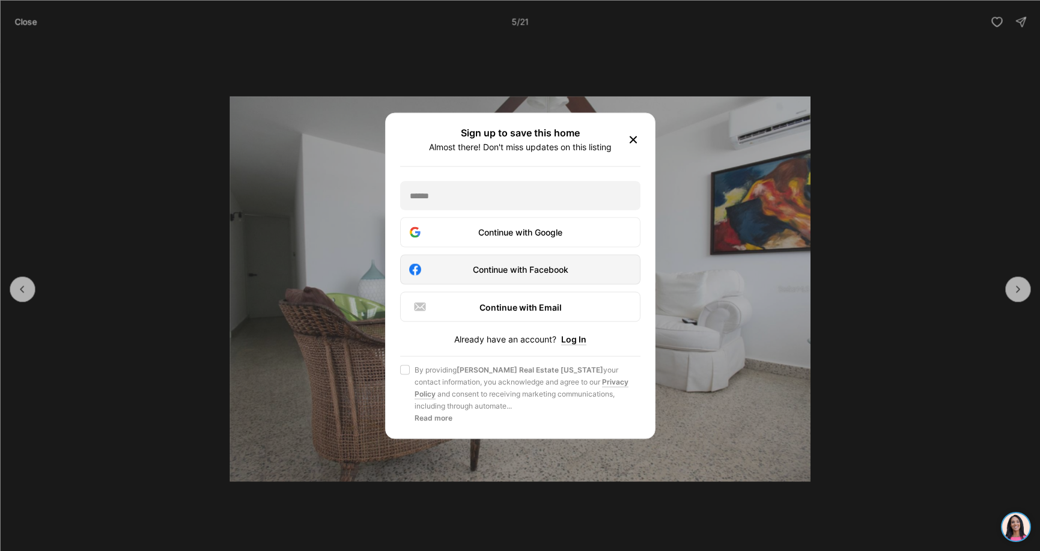
click at [527, 276] on div "Continue with Facebook" at bounding box center [520, 269] width 225 height 14
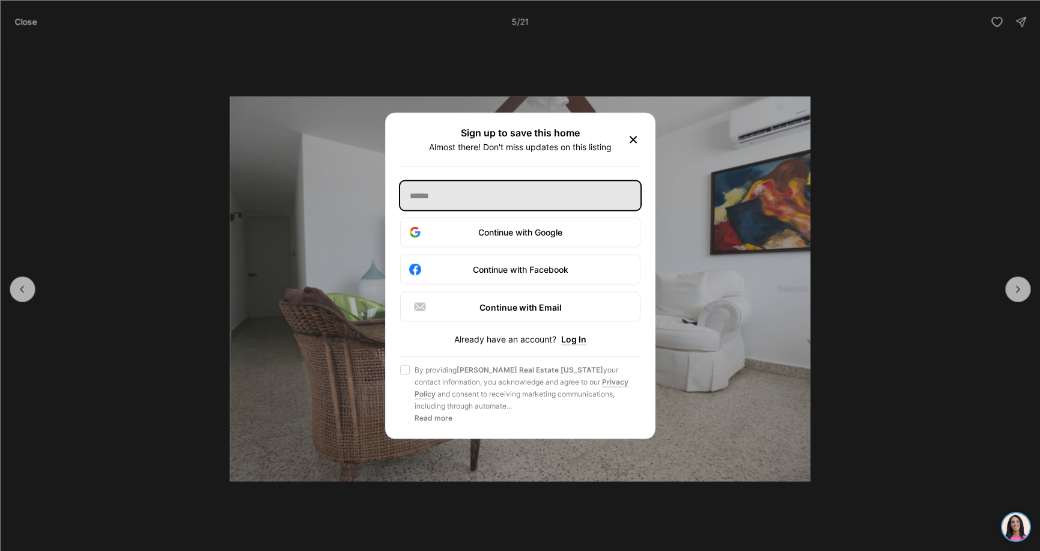
click at [460, 207] on input "text" at bounding box center [520, 195] width 240 height 29
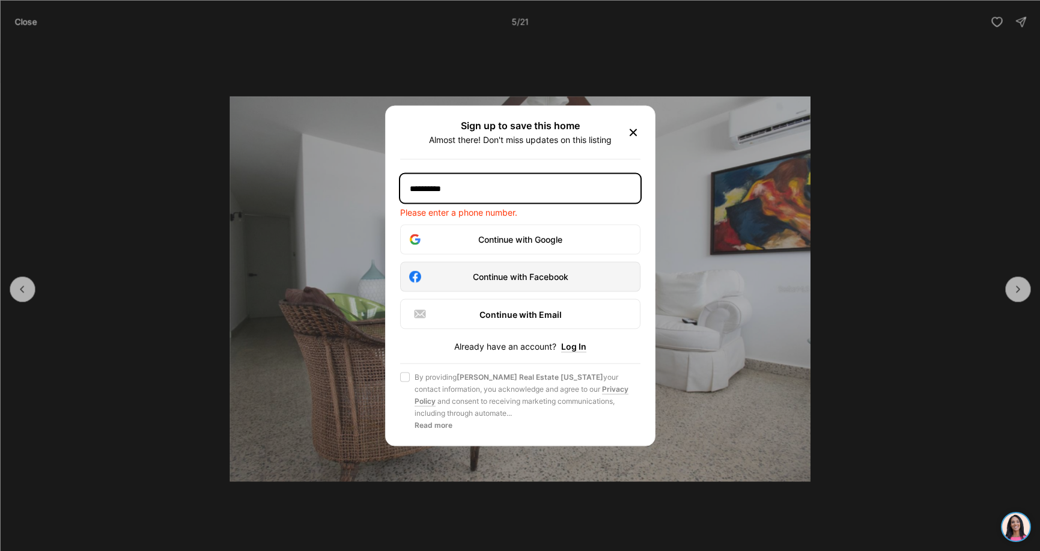
type input "**********"
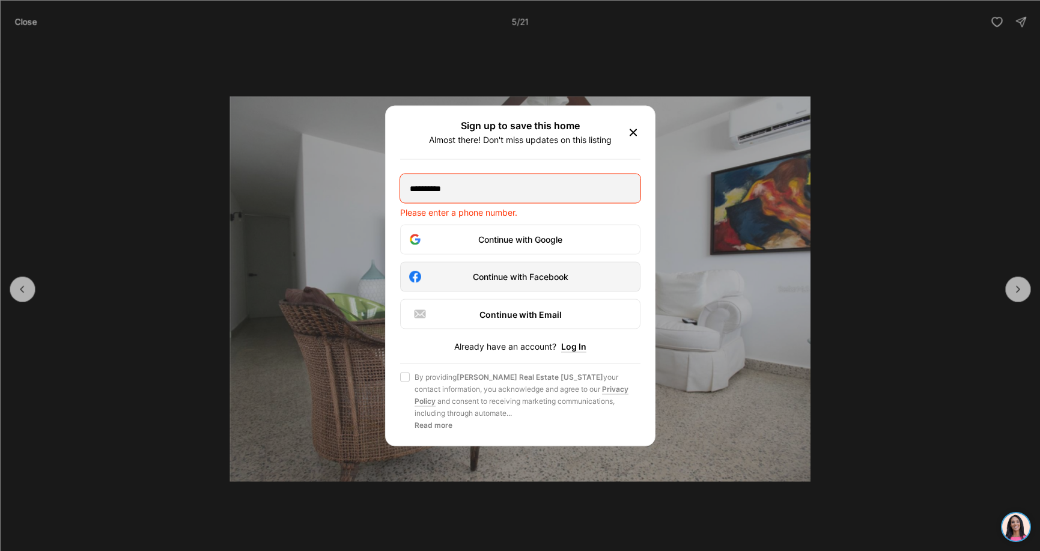
click at [512, 283] on div "Continue with Facebook" at bounding box center [520, 276] width 225 height 14
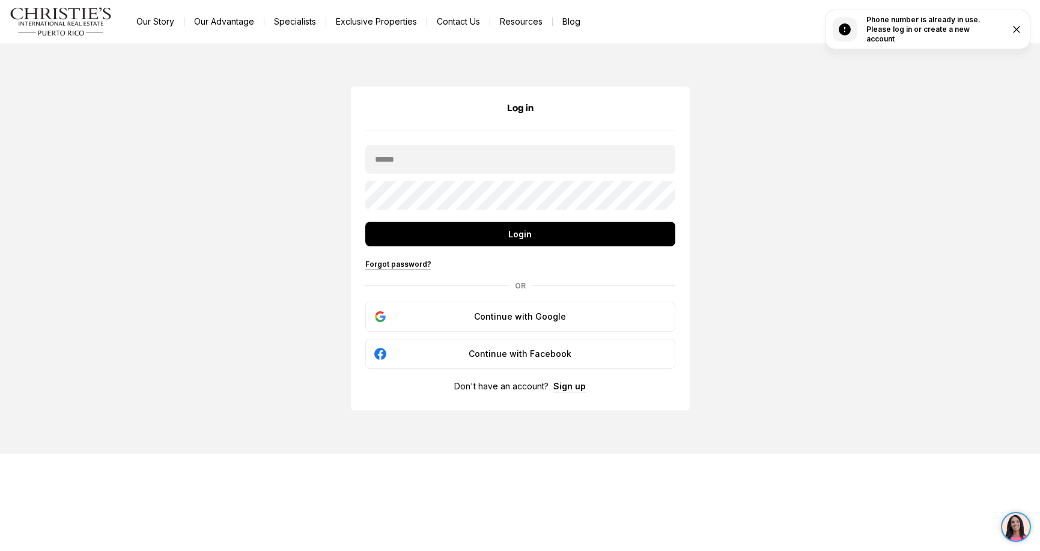
click at [1018, 27] on icon "Close" at bounding box center [1017, 29] width 12 height 12
